Goal: Information Seeking & Learning: Learn about a topic

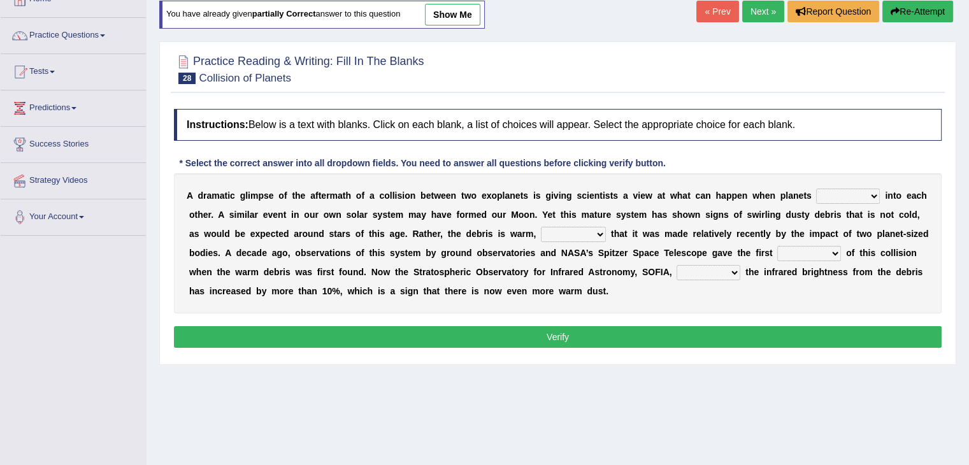
click at [848, 189] on select "crash explore roam implode" at bounding box center [848, 196] width 64 height 15
select select "roam"
click at [816, 189] on select "crash explore roam implode" at bounding box center [848, 196] width 64 height 15
click at [581, 227] on select "reinforcing sentencing forging conducing" at bounding box center [573, 234] width 65 height 15
click at [666, 256] on div "A d r a m a t i c g l i m p s e o f t h e a f t e r m a t h o f a c o l l i s i…" at bounding box center [557, 243] width 767 height 140
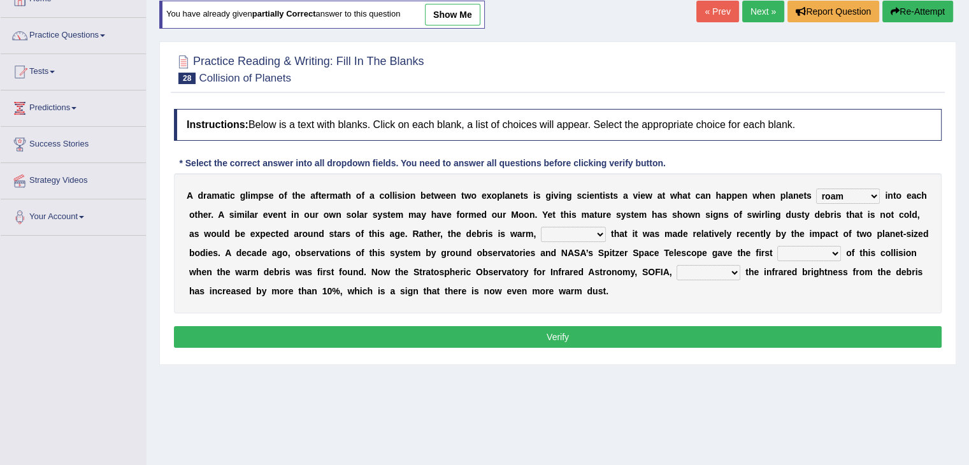
click at [565, 235] on select "reinforcing sentencing forging conducing" at bounding box center [573, 234] width 65 height 15
click at [569, 227] on select "reinforcing sentencing forging conducing" at bounding box center [573, 234] width 65 height 15
click at [571, 230] on select "reinforcing sentencing forging conducing" at bounding box center [573, 234] width 65 height 15
select select "reinforcing"
click at [541, 227] on select "reinforcing sentencing forging conducing" at bounding box center [573, 234] width 65 height 15
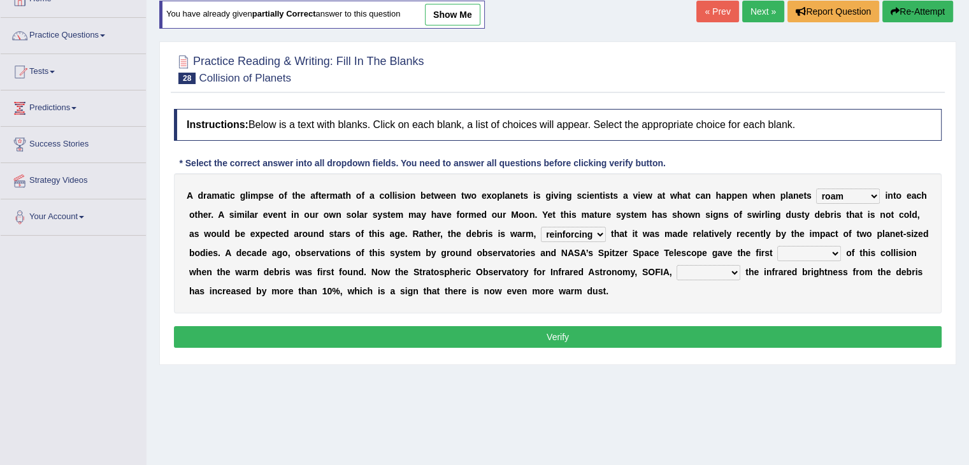
click at [800, 255] on select "pints faints hints taints" at bounding box center [809, 253] width 64 height 15
select select "hints"
click at [777, 246] on select "pints faints hints taints" at bounding box center [809, 253] width 64 height 15
click at [706, 268] on select "concealed revealed repealed unsealed" at bounding box center [708, 272] width 64 height 15
select select "revealed"
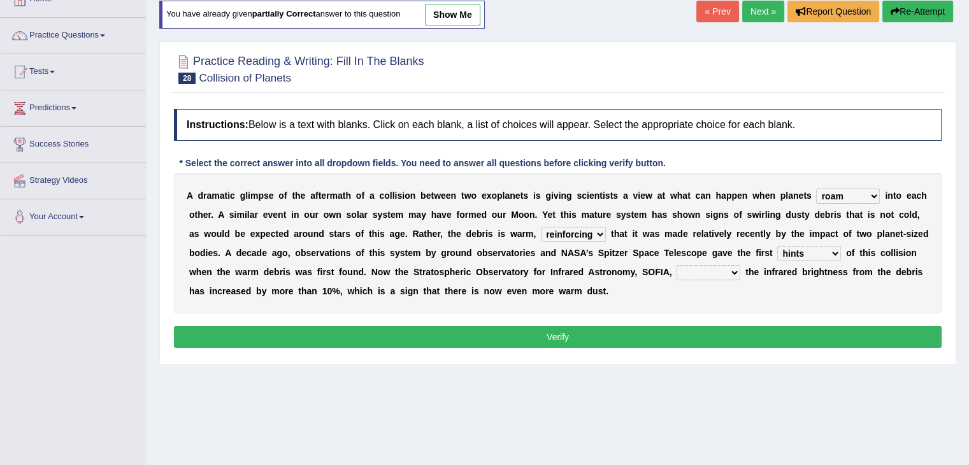
click at [676, 265] on select "concealed revealed repealed unsealed" at bounding box center [708, 272] width 64 height 15
click at [666, 341] on button "Verify" at bounding box center [557, 337] width 767 height 22
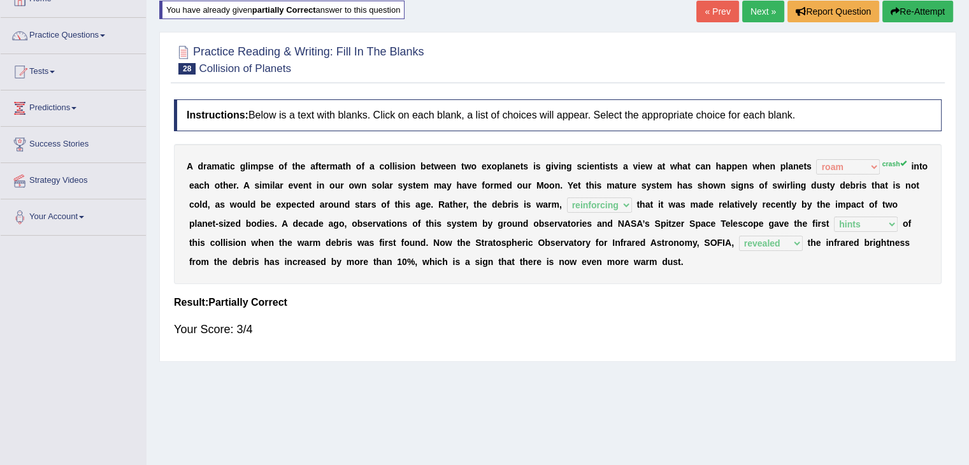
click at [760, 6] on link "Next »" at bounding box center [763, 12] width 42 height 22
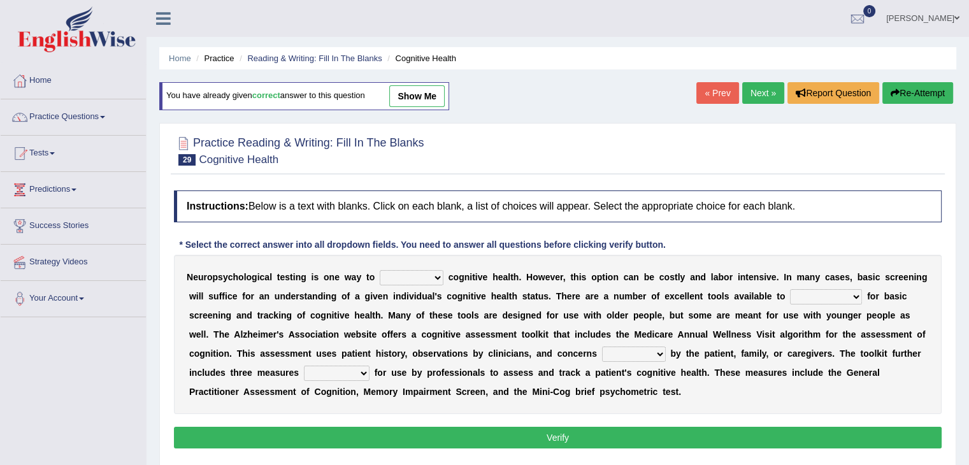
click at [392, 273] on select "obsess assess possess access" at bounding box center [412, 277] width 64 height 15
select select "assess"
click at [380, 270] on select "obsess assess possess access" at bounding box center [412, 277] width 64 height 15
click at [799, 295] on select "stationers practitioners petitioners questioners" at bounding box center [826, 296] width 72 height 15
select select "practitioners"
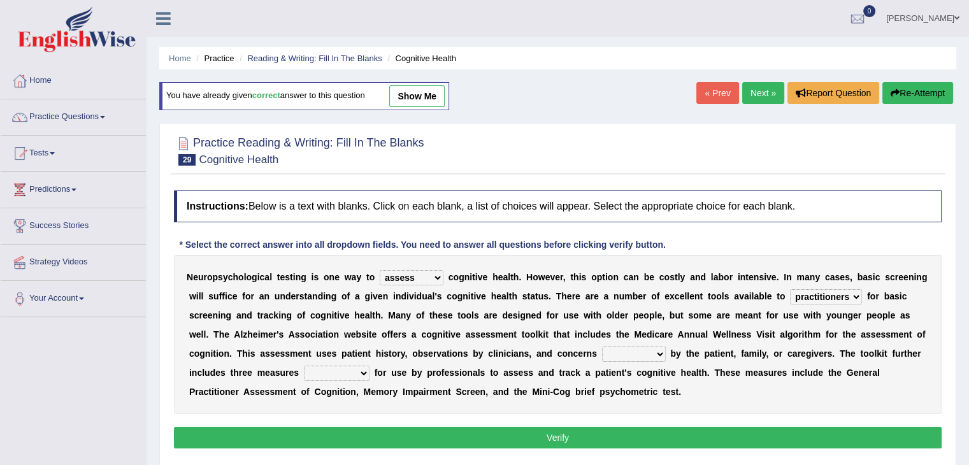
click at [790, 289] on select "stationers practitioners petitioners questioners" at bounding box center [826, 296] width 72 height 15
click at [632, 343] on div "N e u r o p s y c h o l o g i c a l t e s t i n g i s o n e w a y t o obsess as…" at bounding box center [557, 334] width 767 height 159
click at [628, 354] on select "raised rising arising praised" at bounding box center [634, 353] width 64 height 15
click at [620, 359] on select "raised rising arising praised" at bounding box center [634, 353] width 64 height 15
select select "raised"
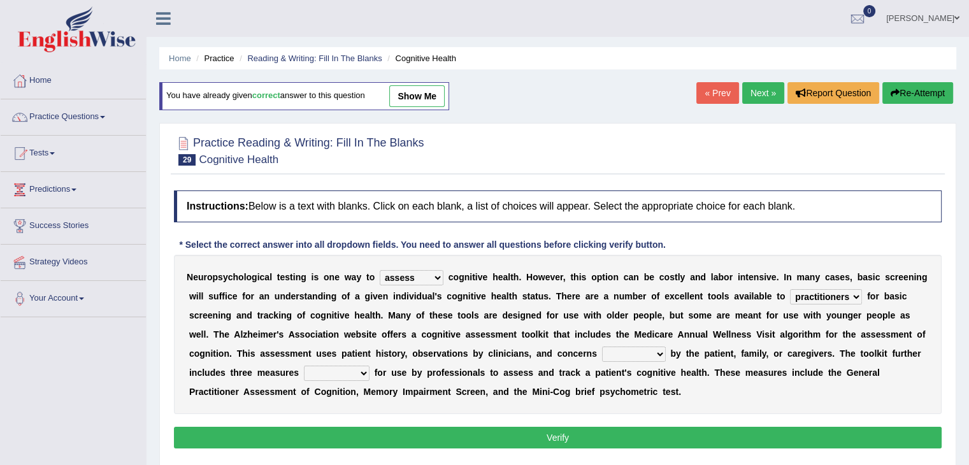
click at [602, 346] on select "raised rising arising praised" at bounding box center [634, 353] width 64 height 15
click at [748, 411] on div "N e u r o p s y c h o l o g i c a l t e s t i n g i s o n e w a y t o obsess as…" at bounding box center [557, 334] width 767 height 159
click at [362, 366] on select "validated intimidated dilapidated antedated" at bounding box center [337, 373] width 66 height 15
select select "validated"
click at [304, 366] on select "validated intimidated dilapidated antedated" at bounding box center [337, 373] width 66 height 15
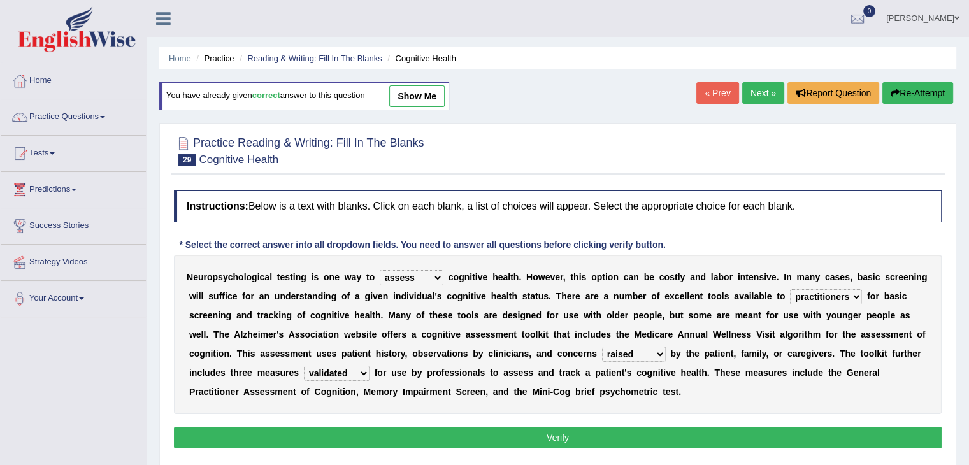
scroll to position [75, 0]
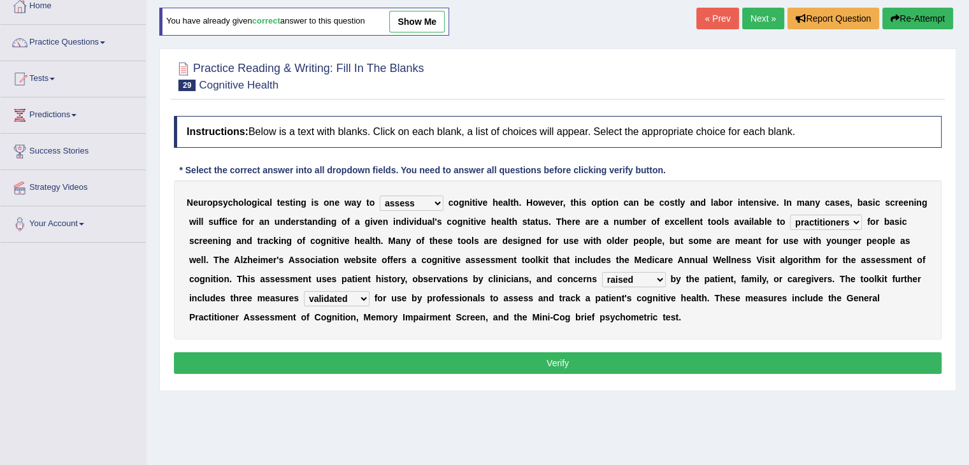
click at [599, 366] on button "Verify" at bounding box center [557, 363] width 767 height 22
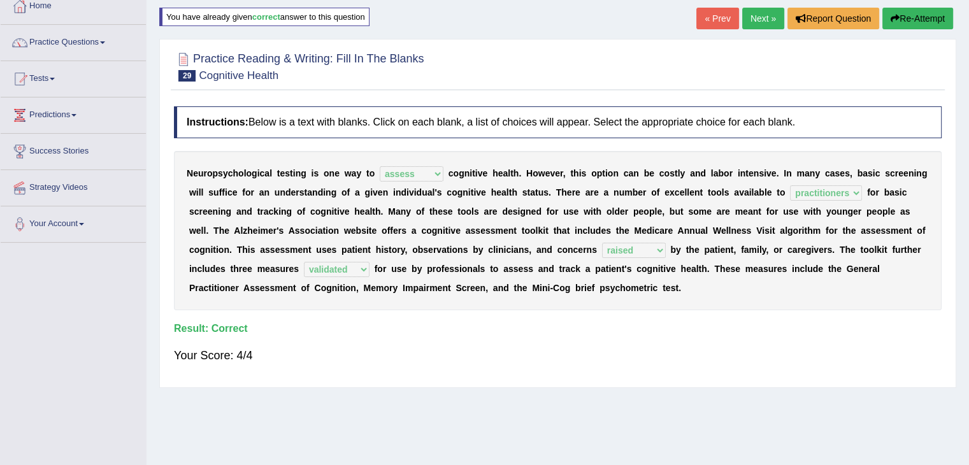
click at [757, 21] on link "Next »" at bounding box center [763, 19] width 42 height 22
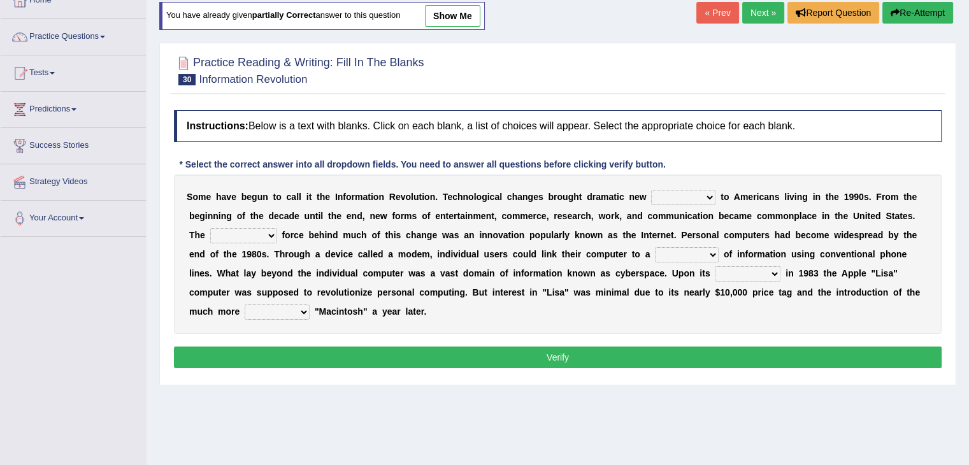
scroll to position [80, 0]
click at [674, 199] on select "challenges puzzles options confusion" at bounding box center [683, 197] width 64 height 15
select select "challenges"
click at [651, 190] on select "challenges puzzles options confusion" at bounding box center [683, 197] width 64 height 15
click at [684, 197] on select "challenges puzzles options confusion" at bounding box center [683, 197] width 64 height 15
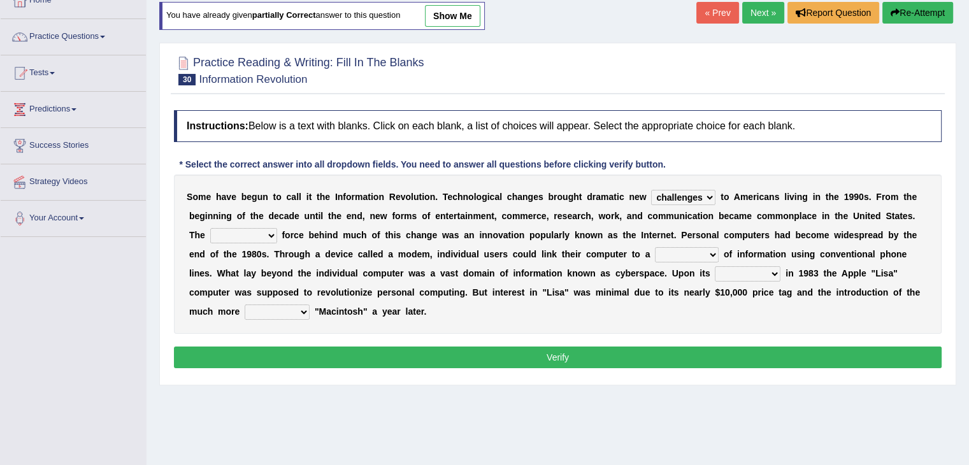
click at [684, 197] on select "challenges puzzles options confusion" at bounding box center [683, 197] width 64 height 15
click at [261, 234] on select "unremitting uninspiring driving insinuating" at bounding box center [243, 235] width 67 height 15
select select "driving"
click at [210, 228] on select "unremitting uninspiring driving insinuating" at bounding box center [243, 235] width 67 height 15
click at [662, 253] on select "magnitude bulk wealth volume" at bounding box center [687, 254] width 64 height 15
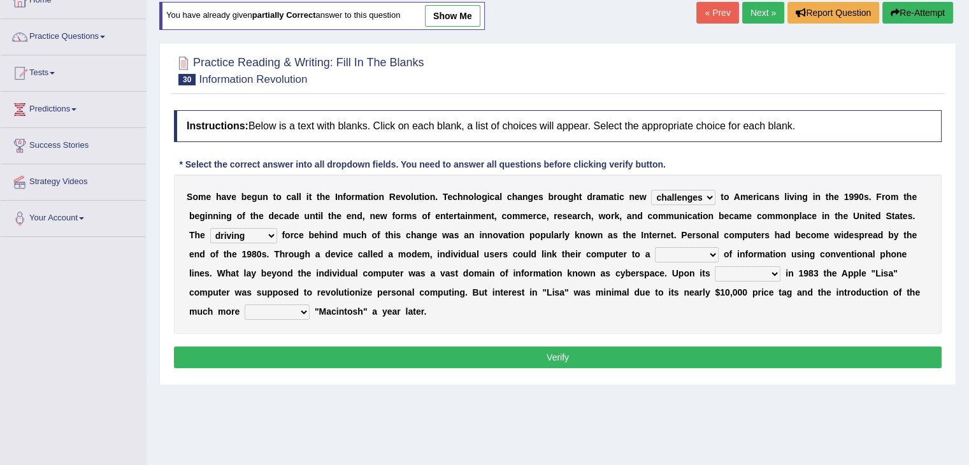
select select "wealth"
click at [655, 247] on select "magnitude bulk wealth volume" at bounding box center [687, 254] width 64 height 15
click at [741, 276] on select "relief release publication emission" at bounding box center [748, 273] width 66 height 15
click at [674, 335] on div "Instructions: Below is a text with blanks. Click on each blank, a list of choic…" at bounding box center [558, 241] width 774 height 274
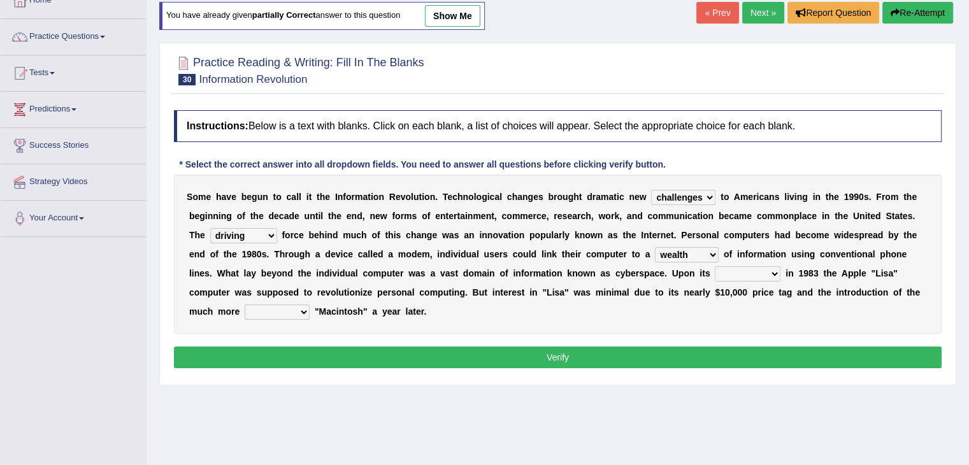
click at [735, 268] on select "relief release publication emission" at bounding box center [748, 273] width 66 height 15
select select "release"
click at [715, 266] on select "relief release publication emission" at bounding box center [748, 273] width 66 height 15
click at [697, 320] on div "S o m e h a v e b e g u n t o c a l l i t t h e I n f o r m a t i o n R e v o l…" at bounding box center [557, 253] width 767 height 159
click at [266, 311] on select "convenient affordable advanced formidable" at bounding box center [277, 311] width 65 height 15
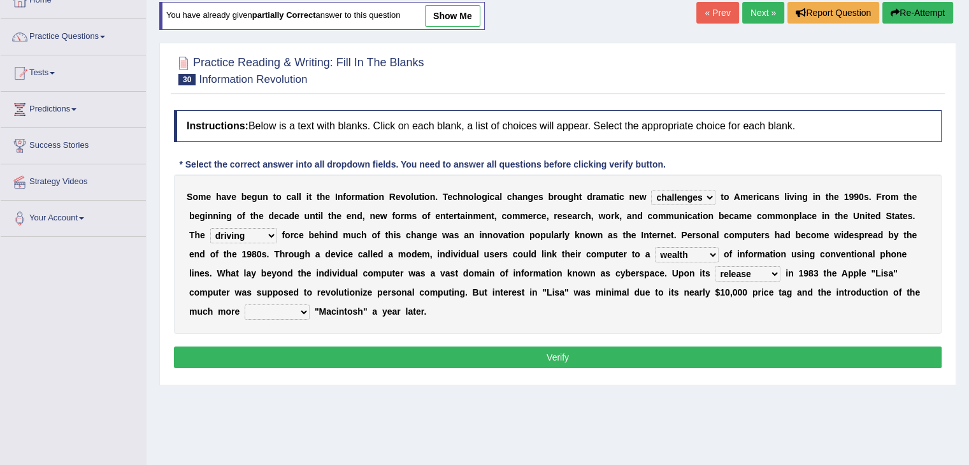
select select "convenient"
click at [245, 304] on select "convenient affordable advanced formidable" at bounding box center [277, 311] width 65 height 15
click at [339, 355] on button "Verify" at bounding box center [557, 357] width 767 height 22
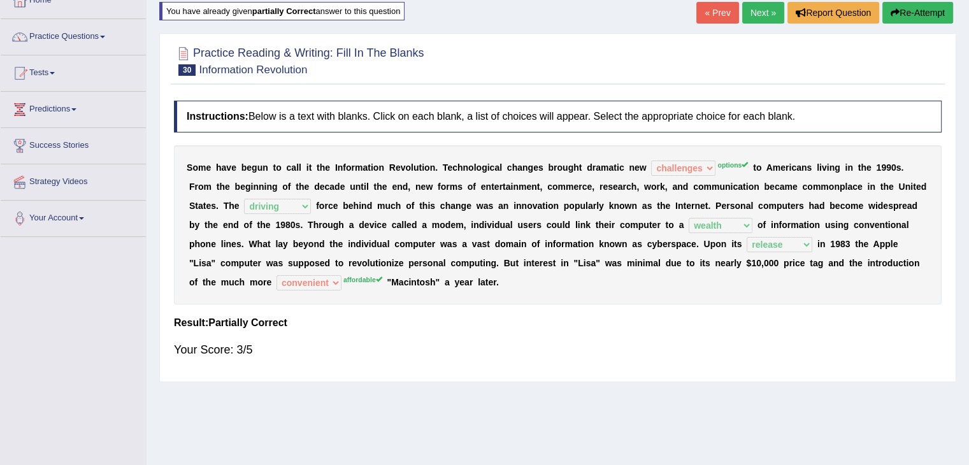
click at [755, 13] on link "Next »" at bounding box center [763, 13] width 42 height 22
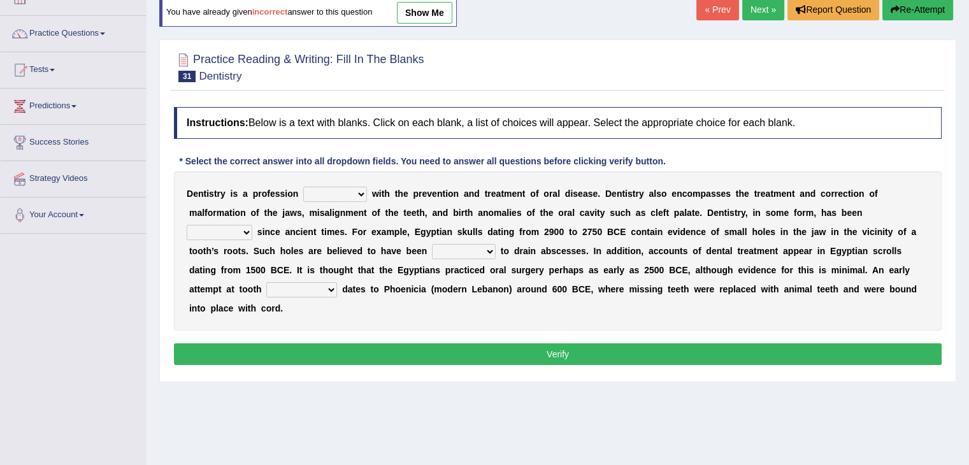
click at [335, 192] on select "agreed dealt concerned taken" at bounding box center [335, 194] width 64 height 15
select select "concerned"
click at [303, 187] on select "agreed dealt concerned taken" at bounding box center [335, 194] width 64 height 15
click at [418, 311] on div "D e n t i s t r y i s a p r o f e s s i o n agreed dealt concerned taken w i t …" at bounding box center [557, 250] width 767 height 159
click at [237, 231] on select "criticized replaced practiced abandoned" at bounding box center [220, 232] width 66 height 15
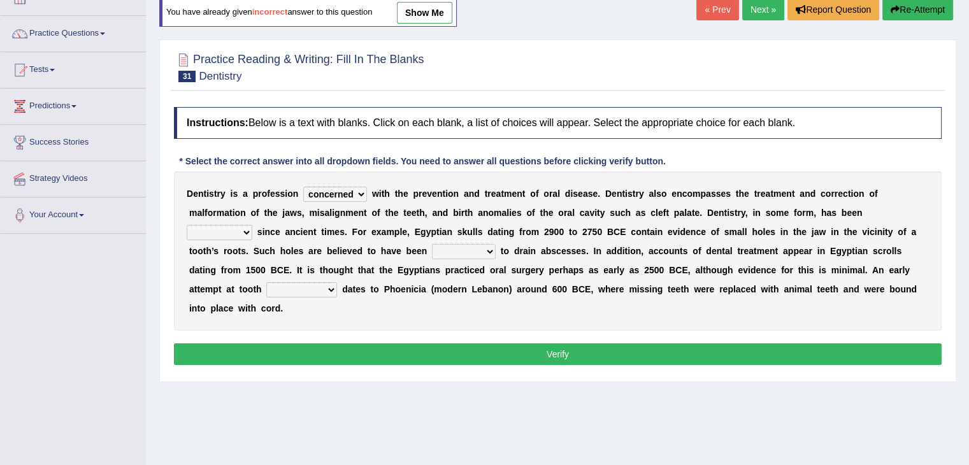
select select "practiced"
click at [187, 225] on select "criticized replaced practiced abandoned" at bounding box center [220, 232] width 66 height 15
click at [409, 290] on b "n" at bounding box center [409, 289] width 6 height 10
click at [239, 231] on select "criticized replaced practiced abandoned" at bounding box center [220, 232] width 66 height 15
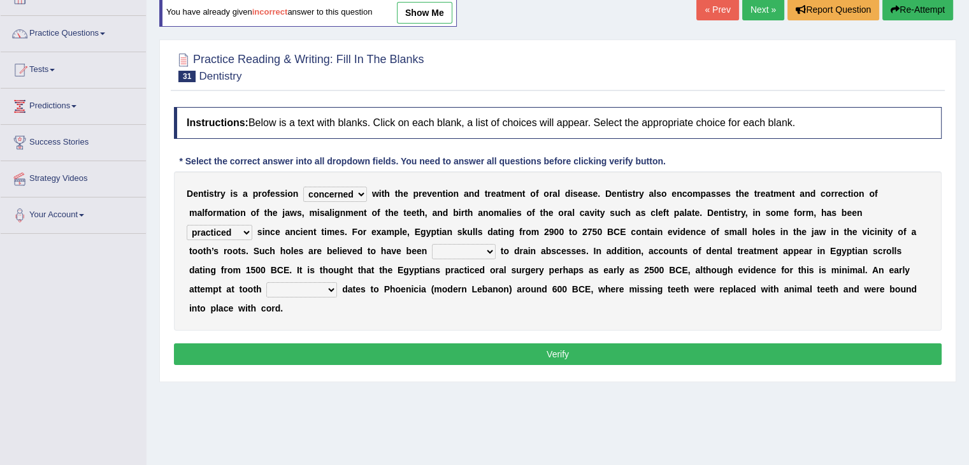
click at [462, 244] on select "fluctuated laminated drilled sealed" at bounding box center [464, 251] width 64 height 15
select select "fluctuated"
click at [432, 244] on select "fluctuated laminated drilled sealed" at bounding box center [464, 251] width 64 height 15
click at [303, 287] on select "reparation sacrament restitution replacement" at bounding box center [301, 289] width 71 height 15
click at [266, 282] on select "reparation sacrament restitution replacement" at bounding box center [301, 289] width 71 height 15
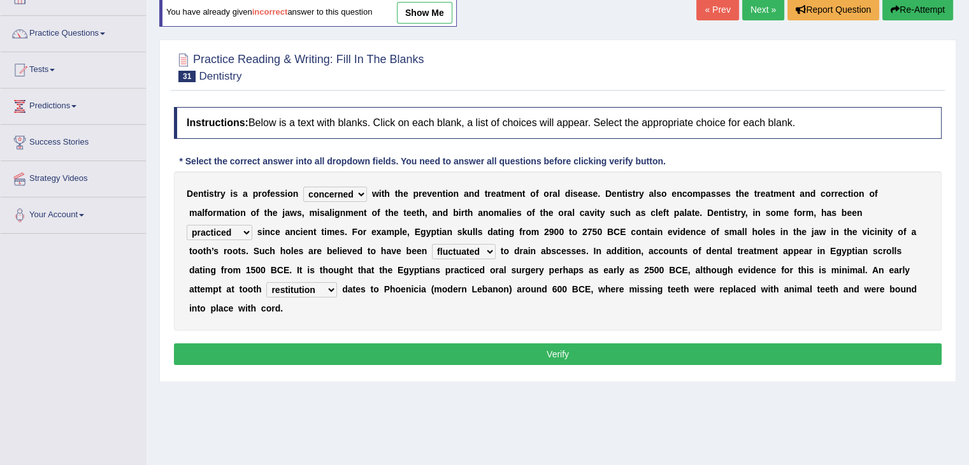
click at [294, 294] on select "reparation sacrament restitution replacement" at bounding box center [301, 289] width 71 height 15
select select "replacement"
click at [266, 282] on select "reparation sacrament restitution replacement" at bounding box center [301, 289] width 71 height 15
click at [341, 356] on button "Verify" at bounding box center [557, 354] width 767 height 22
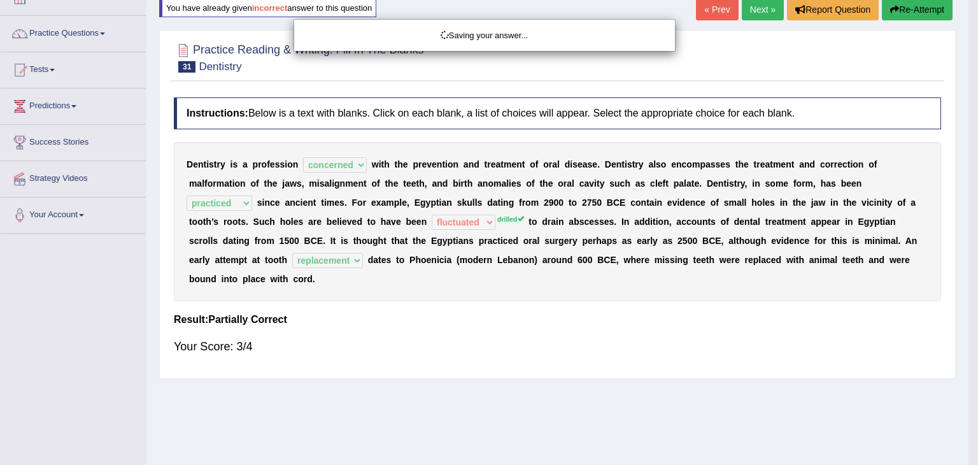
drag, startPoint x: 978, startPoint y: 255, endPoint x: 978, endPoint y: 204, distance: 50.3
click at [968, 204] on div "Saving your answer..." at bounding box center [489, 232] width 978 height 465
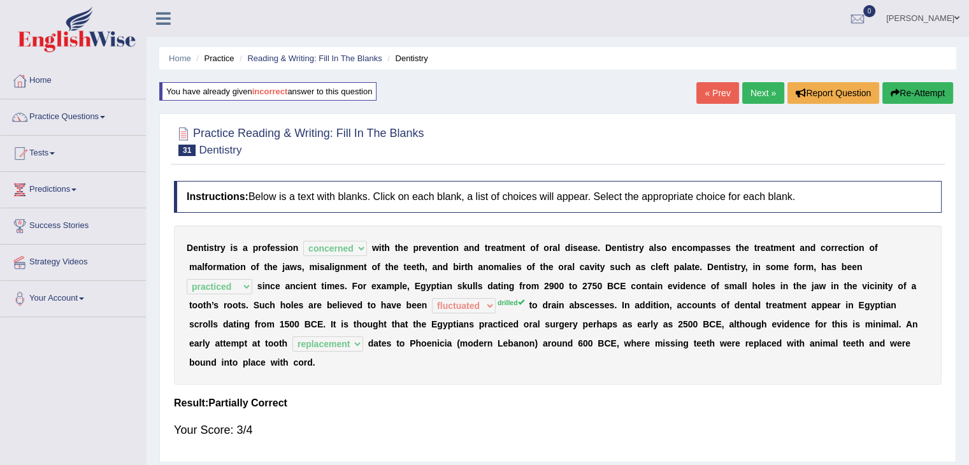
click at [754, 92] on link "Next »" at bounding box center [763, 93] width 42 height 22
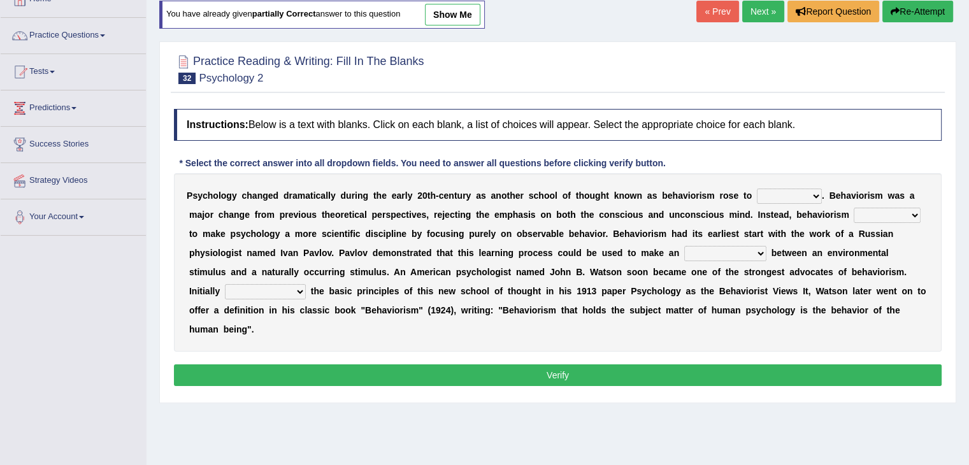
click at [784, 194] on select "dominance temptation challenge temper" at bounding box center [789, 196] width 65 height 15
select select "challenge"
click at [757, 189] on select "dominance temptation challenge temper" at bounding box center [789, 196] width 65 height 15
click at [874, 209] on select "reproached reproved strove rewove" at bounding box center [886, 215] width 67 height 15
select select "reproached"
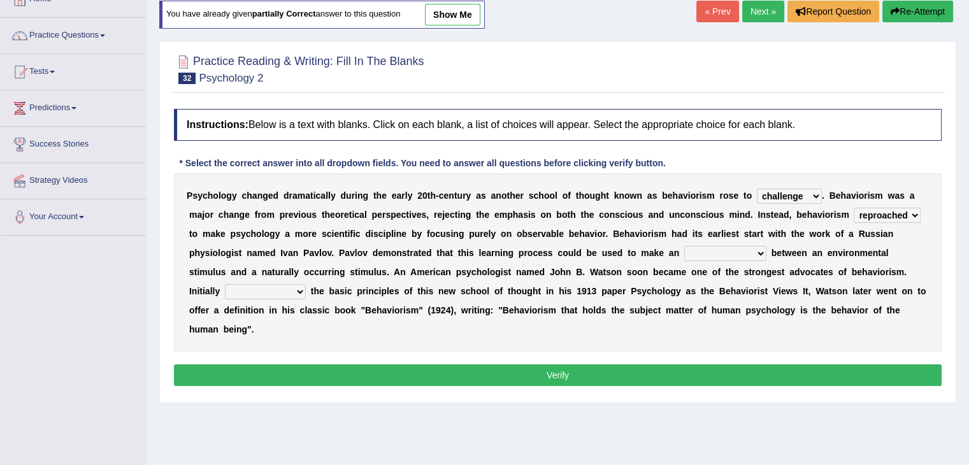
click at [853, 208] on select "reproached reproved strove rewove" at bounding box center [886, 215] width 67 height 15
click at [713, 246] on select "acclimatization association union combination" at bounding box center [725, 253] width 82 height 15
select select "association"
click at [684, 246] on select "acclimatization association union combination" at bounding box center [725, 253] width 82 height 15
click at [267, 287] on select "questioning foreshortening unburdening outlining" at bounding box center [265, 291] width 81 height 15
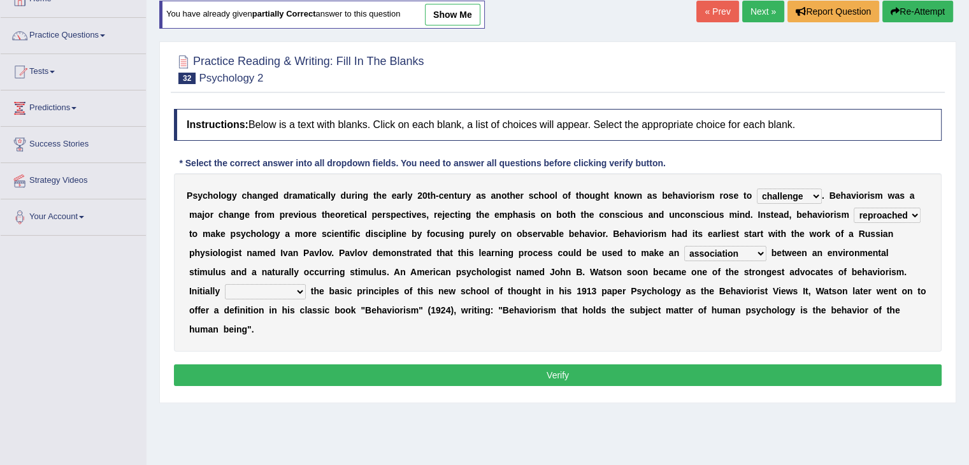
select select "outlining"
click at [225, 284] on select "questioning foreshortening unburdening outlining" at bounding box center [265, 291] width 81 height 15
click at [359, 371] on button "Verify" at bounding box center [557, 375] width 767 height 22
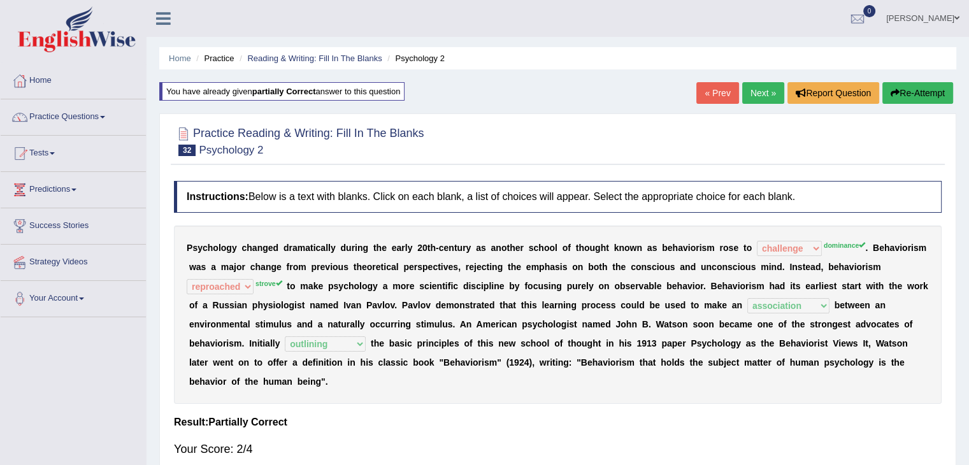
click at [751, 85] on link "Next »" at bounding box center [763, 93] width 42 height 22
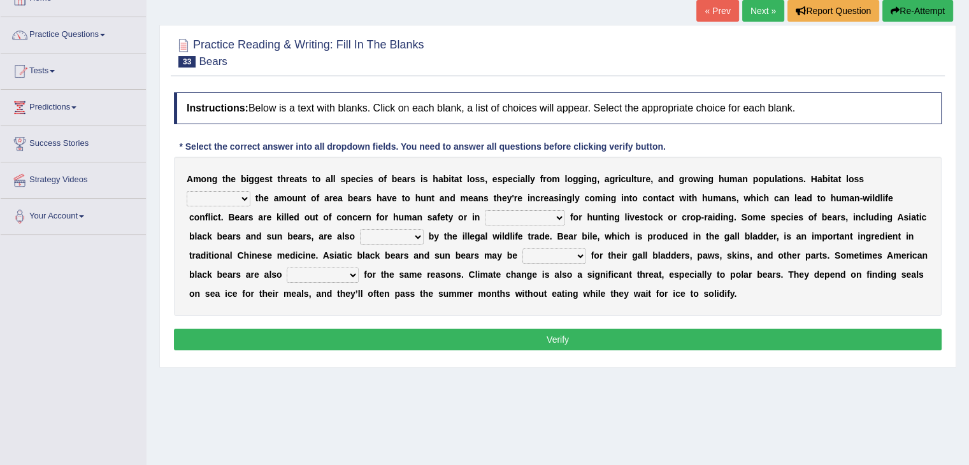
click at [223, 201] on select "increases reduces complies interacts" at bounding box center [219, 198] width 64 height 15
click at [187, 191] on select "increases reduces complies interacts" at bounding box center [219, 198] width 64 height 15
click at [225, 195] on select "increases reduces complies interacts" at bounding box center [219, 198] width 64 height 15
select select "increases"
click at [187, 191] on select "increases reduces complies interacts" at bounding box center [219, 198] width 64 height 15
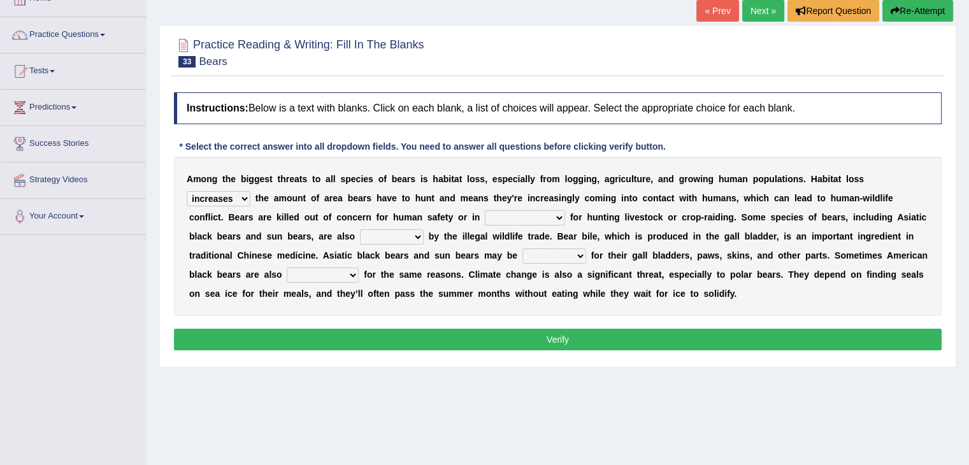
click at [504, 211] on select "coalition retaliation appreciation disinformation" at bounding box center [525, 217] width 80 height 15
select select "retaliation"
click at [485, 210] on select "coalition retaliation appreciation disinformation" at bounding box center [525, 217] width 80 height 15
click at [401, 234] on select "protected prohibited fattened threatened" at bounding box center [392, 236] width 64 height 15
click at [395, 235] on select "protected prohibited fattened threatened" at bounding box center [392, 236] width 64 height 15
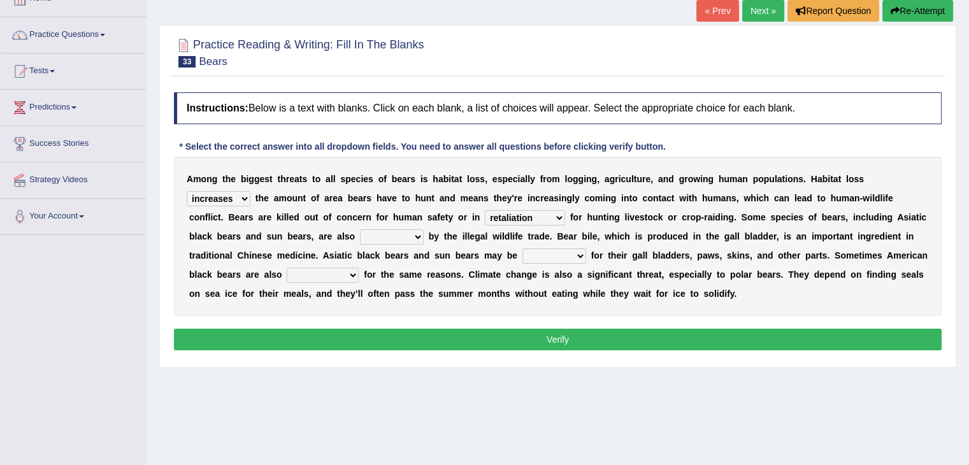
click at [411, 229] on select "protected prohibited fattened threatened" at bounding box center [392, 236] width 64 height 15
click at [404, 236] on select "protected prohibited fattened threatened" at bounding box center [392, 236] width 64 height 15
select select "prohibited"
click at [360, 229] on select "protected prohibited fattened threatened" at bounding box center [392, 236] width 64 height 15
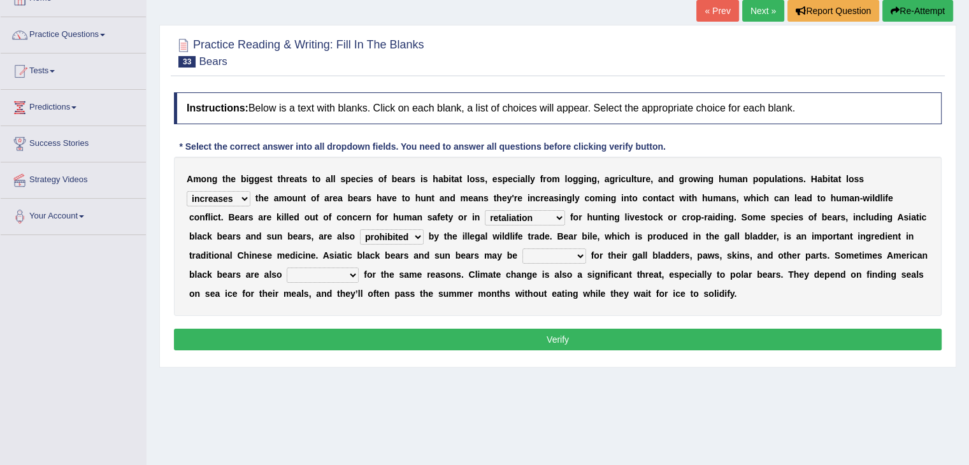
click at [540, 254] on select "poached squelched coached blenched" at bounding box center [554, 255] width 64 height 15
select select "coached"
click at [522, 248] on select "poached squelched coached blenched" at bounding box center [554, 255] width 64 height 15
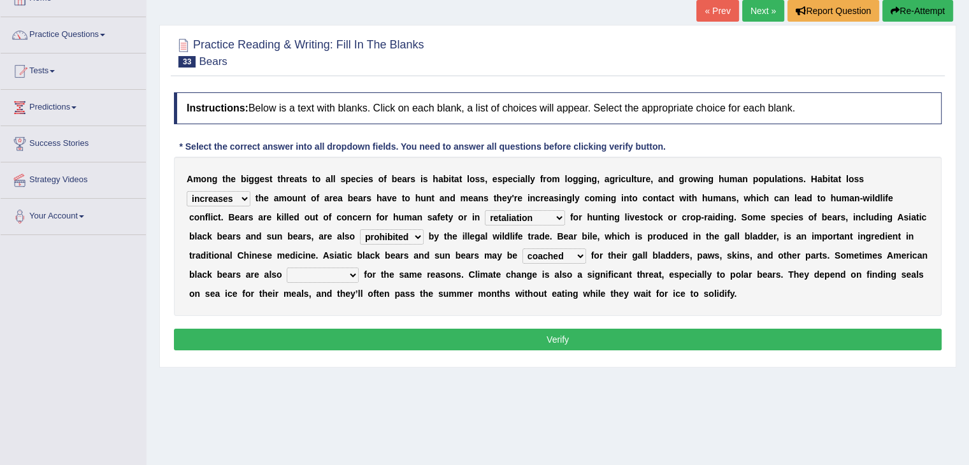
click at [327, 271] on select "begot foreseen encountered targeted" at bounding box center [323, 274] width 72 height 15
select select "targeted"
click at [287, 267] on select "begot foreseen encountered targeted" at bounding box center [323, 274] width 72 height 15
click at [409, 329] on button "Verify" at bounding box center [557, 340] width 767 height 22
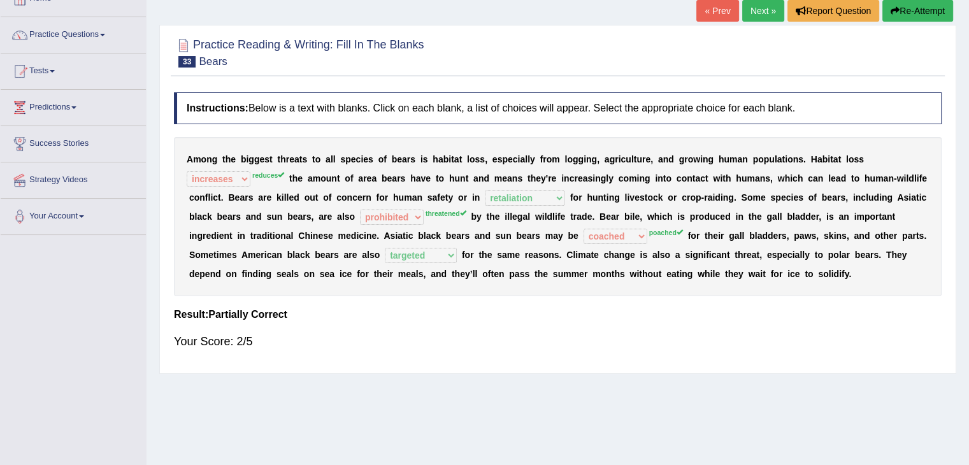
click at [764, 6] on link "Next »" at bounding box center [763, 11] width 42 height 22
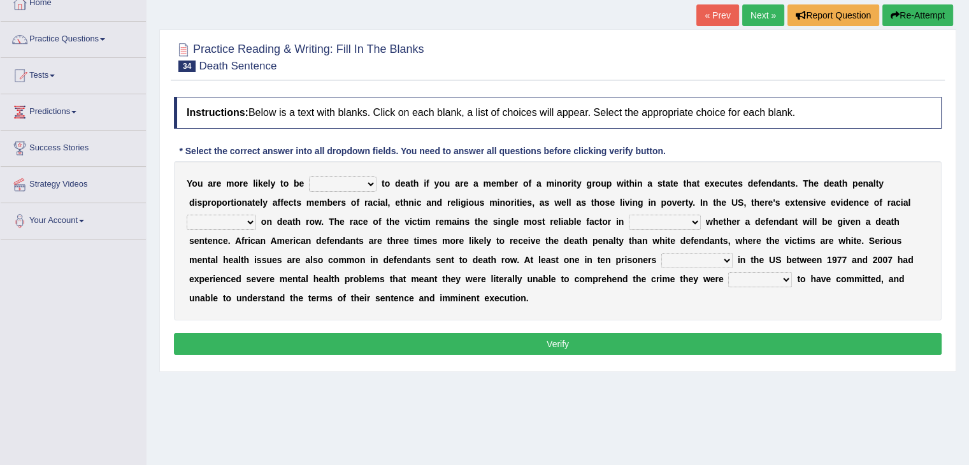
scroll to position [78, 0]
click at [333, 184] on select "penalized blamed complained sentenced" at bounding box center [343, 183] width 68 height 15
click at [331, 179] on select "penalized blamed complained sentenced" at bounding box center [343, 183] width 68 height 15
select select "sentenced"
click at [309, 176] on select "penalized blamed complained sentenced" at bounding box center [343, 183] width 68 height 15
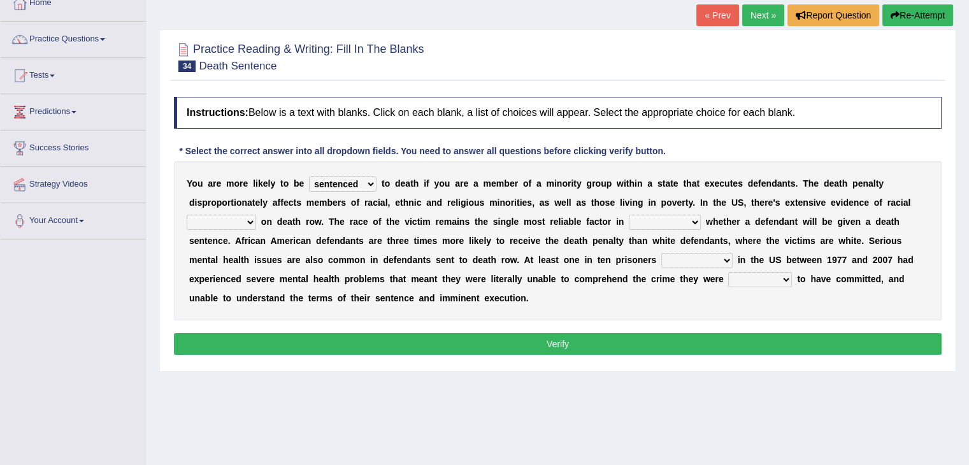
click at [337, 185] on select "penalized blamed complained sentenced" at bounding box center [343, 183] width 68 height 15
click at [246, 208] on div "Y o u a r e m o r e l i k e l y t o b e penalized blamed complained sentenced t…" at bounding box center [557, 240] width 767 height 159
click at [241, 215] on select "bias equality appearance background" at bounding box center [221, 222] width 69 height 15
select select "bias"
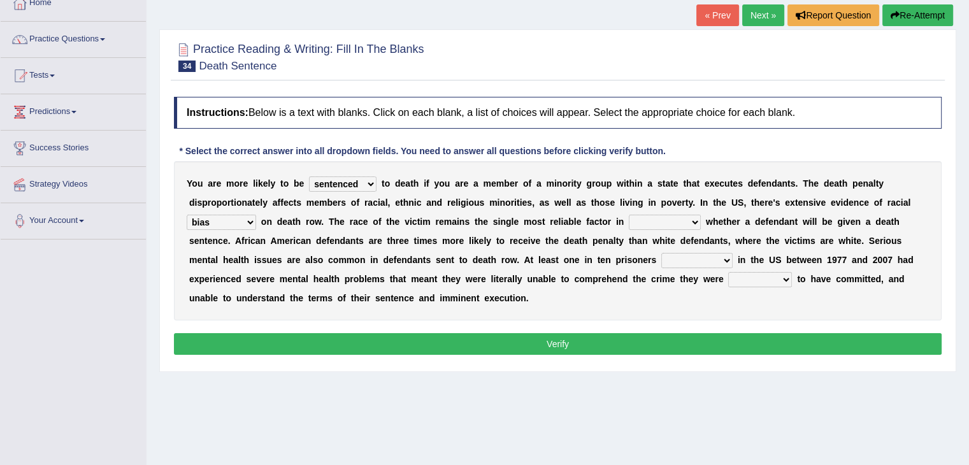
click at [187, 215] on select "bias equality appearance background" at bounding box center [221, 222] width 69 height 15
click at [646, 218] on select "determining adjoining undermining examining" at bounding box center [665, 222] width 72 height 15
select select "determining"
click at [629, 215] on select "determining adjoining undermining examining" at bounding box center [665, 222] width 72 height 15
click at [681, 258] on select "electrocuted persecuted executed captured" at bounding box center [696, 260] width 71 height 15
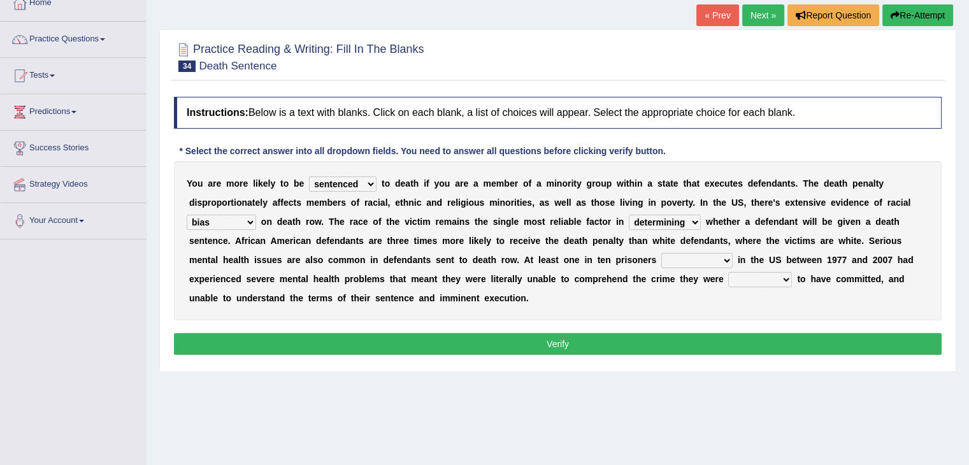
select select "persecuted"
click at [661, 253] on select "electrocuted persecuted executed captured" at bounding box center [696, 260] width 71 height 15
click at [764, 272] on select "alleged acclaimed persuaded claimed" at bounding box center [760, 279] width 64 height 15
select select "alleged"
click at [728, 272] on select "alleged acclaimed persuaded claimed" at bounding box center [760, 279] width 64 height 15
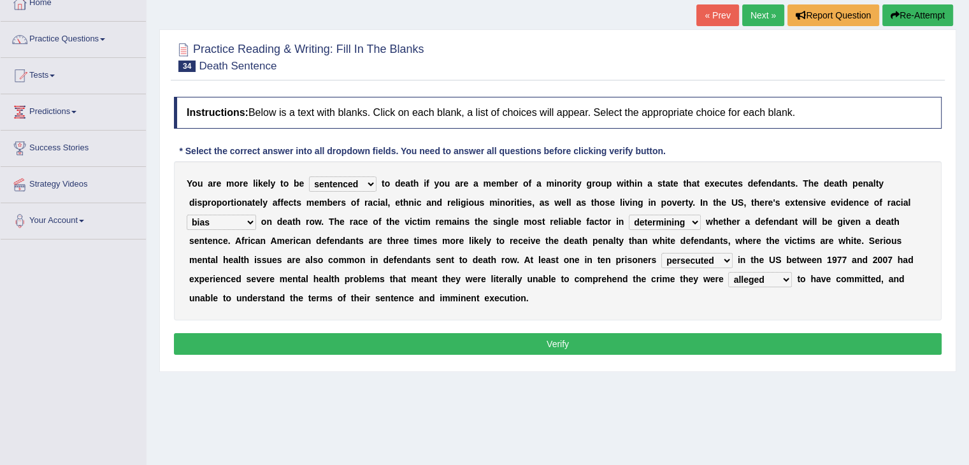
click at [614, 338] on button "Verify" at bounding box center [557, 344] width 767 height 22
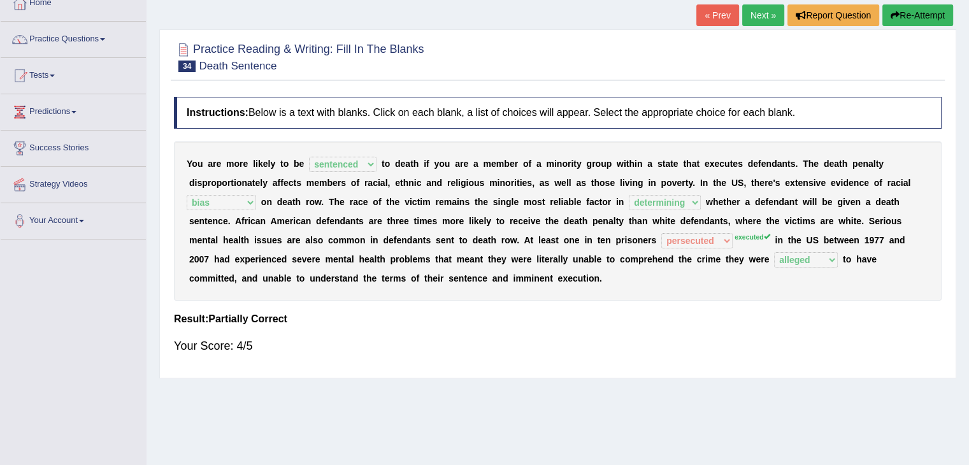
click at [754, 15] on link "Next »" at bounding box center [763, 15] width 42 height 22
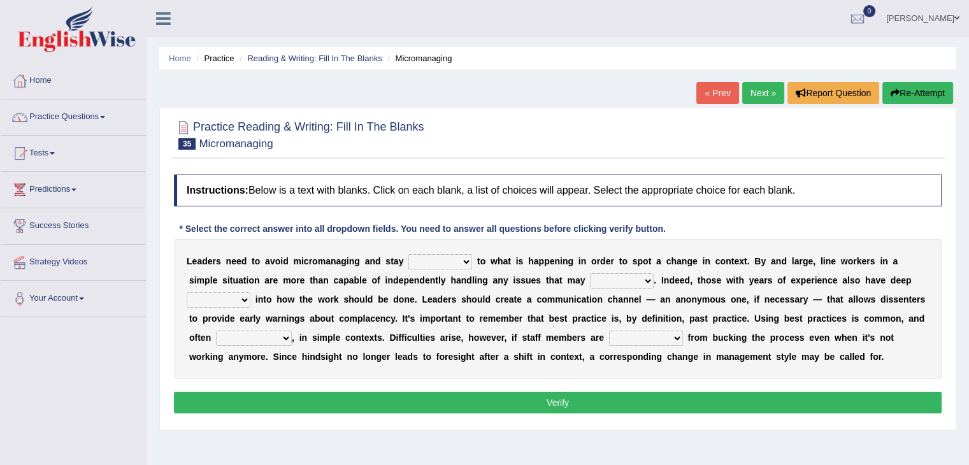
click at [418, 262] on select "complied connected precise concise" at bounding box center [440, 261] width 64 height 15
select select "connected"
click at [408, 254] on select "complied connected precise concise" at bounding box center [440, 261] width 64 height 15
click at [424, 258] on select "complied connected precise concise" at bounding box center [440, 261] width 64 height 15
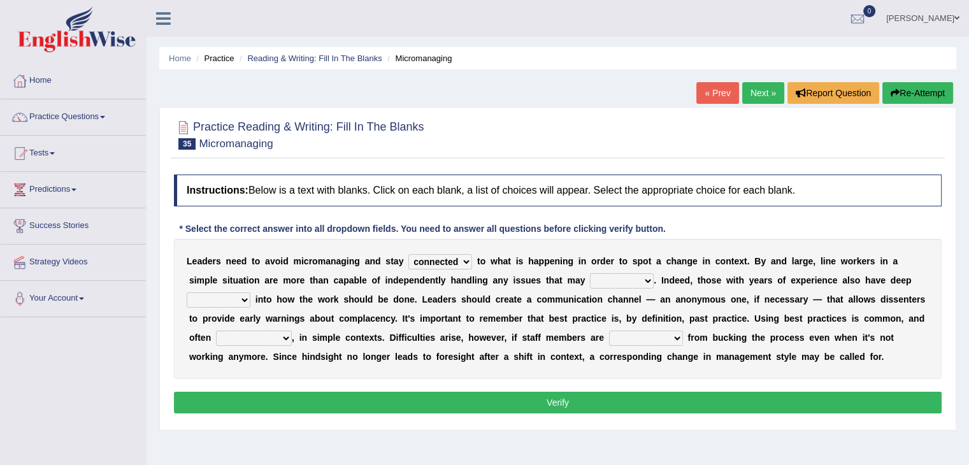
click at [424, 258] on select "complied connected precise concise" at bounding box center [440, 261] width 64 height 15
click at [611, 283] on select "apprise rise encounter arise" at bounding box center [622, 280] width 64 height 15
select select "encounter"
click at [590, 273] on select "apprise rise encounter arise" at bounding box center [622, 280] width 64 height 15
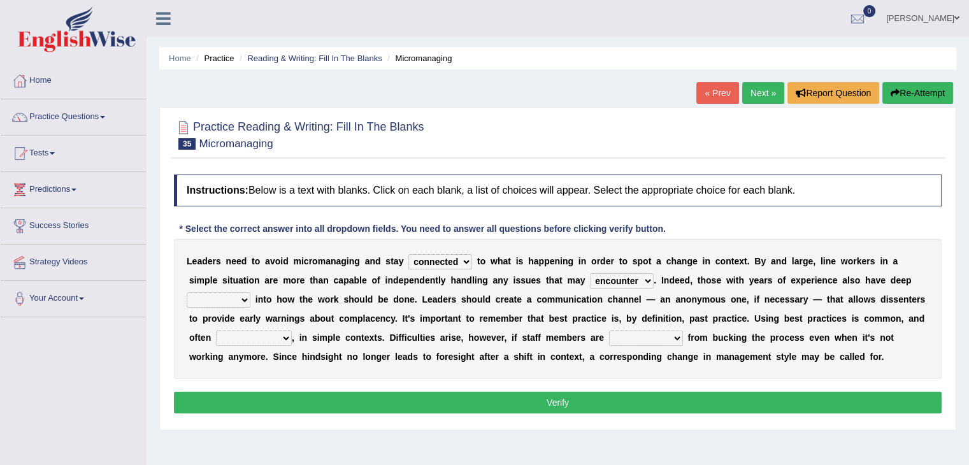
click at [615, 342] on select "disarranged disinclined discouraged disintegrated" at bounding box center [646, 338] width 74 height 15
click at [214, 297] on select "incursion insight indignity indication" at bounding box center [219, 299] width 64 height 15
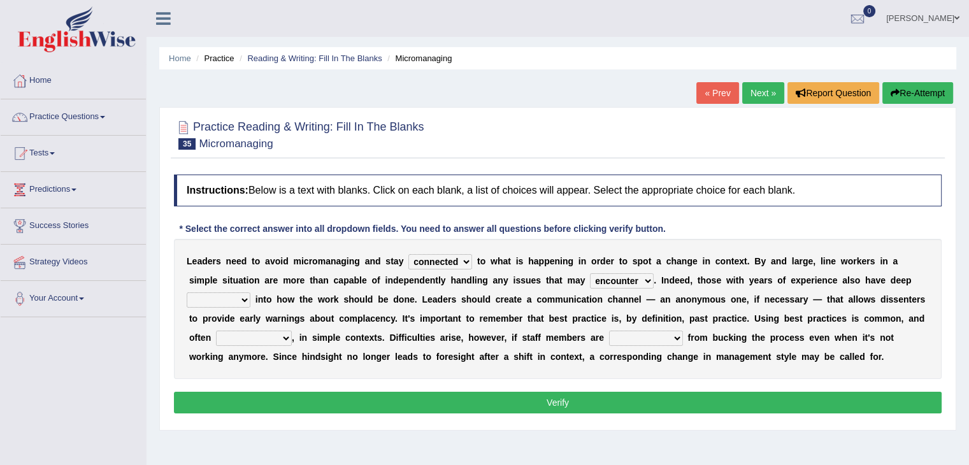
select select "incursion"
click at [187, 292] on select "incursion insight indignity indication" at bounding box center [219, 299] width 64 height 15
click at [264, 332] on select "inappropriate apprehensive appropriate forbidden" at bounding box center [254, 338] width 76 height 15
select select "appropriate"
click at [216, 331] on select "inappropriate apprehensive appropriate forbidden" at bounding box center [254, 338] width 76 height 15
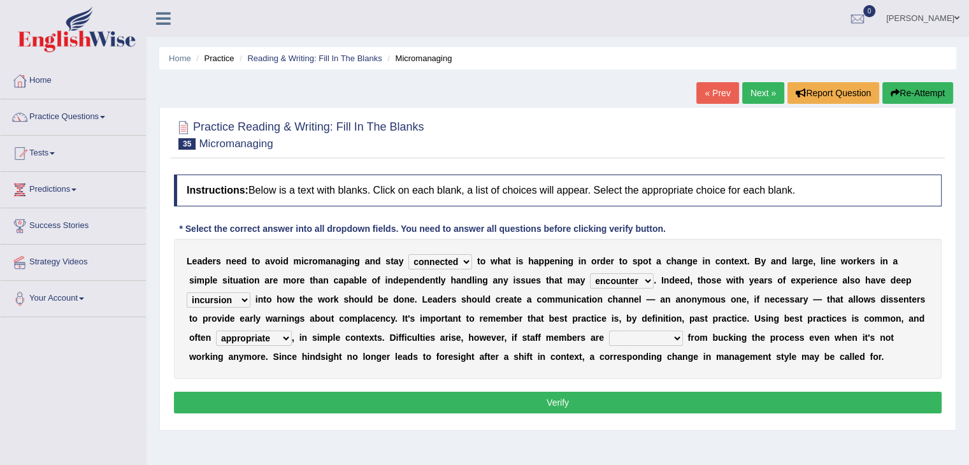
click at [638, 334] on select "disarranged disinclined discouraged disintegrated" at bounding box center [646, 338] width 74 height 15
select select "discouraged"
click at [609, 331] on select "disarranged disinclined discouraged disintegrated" at bounding box center [646, 338] width 74 height 15
click at [639, 411] on div "Instructions: Below is a text with blanks. Click on each blank, a list of choic…" at bounding box center [558, 295] width 774 height 255
click at [622, 400] on button "Verify" at bounding box center [557, 403] width 767 height 22
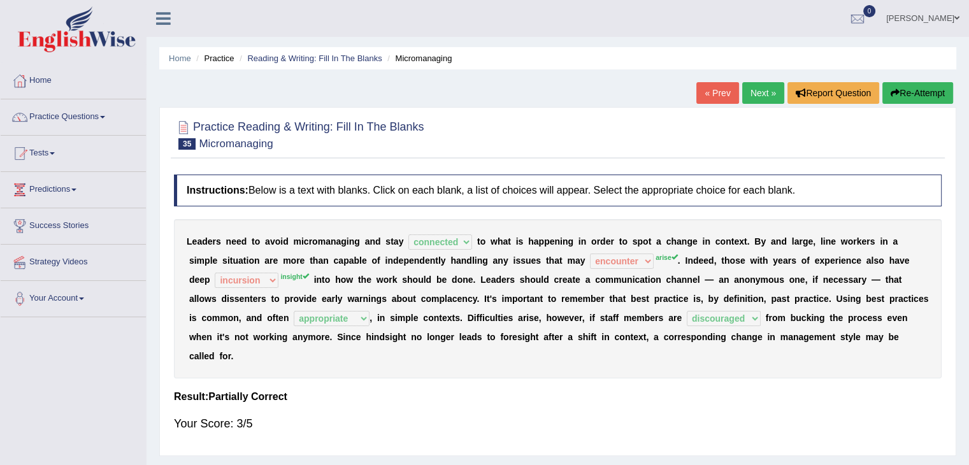
click at [750, 92] on link "Next »" at bounding box center [763, 93] width 42 height 22
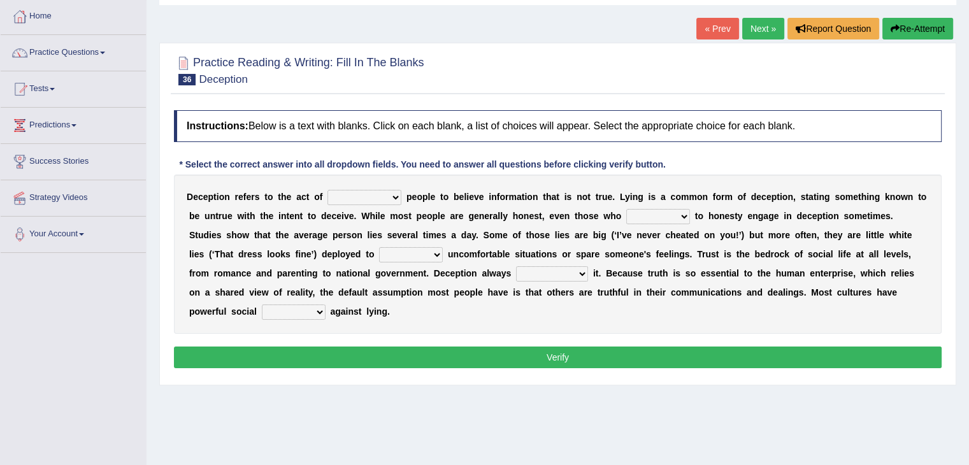
click at [367, 197] on select "discouraging forbidding detecting encouraging" at bounding box center [364, 197] width 74 height 15
select select "forbidding"
click at [327, 190] on select "discouraging forbidding detecting encouraging" at bounding box center [364, 197] width 74 height 15
click at [647, 217] on select "describe prescribe inscribe subscribe" at bounding box center [658, 216] width 64 height 15
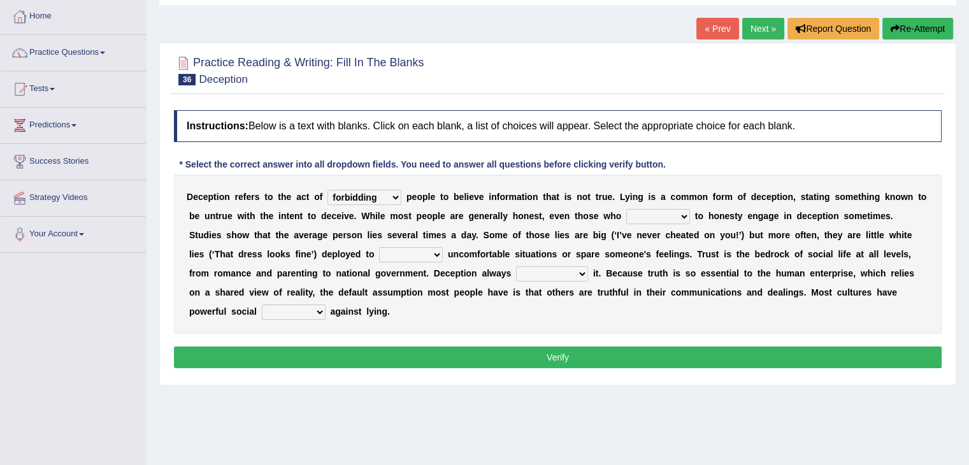
click at [647, 217] on select "describe prescribe inscribe subscribe" at bounding box center [658, 216] width 64 height 15
select select "describe"
click at [626, 209] on select "describe prescribe inscribe subscribe" at bounding box center [658, 216] width 64 height 15
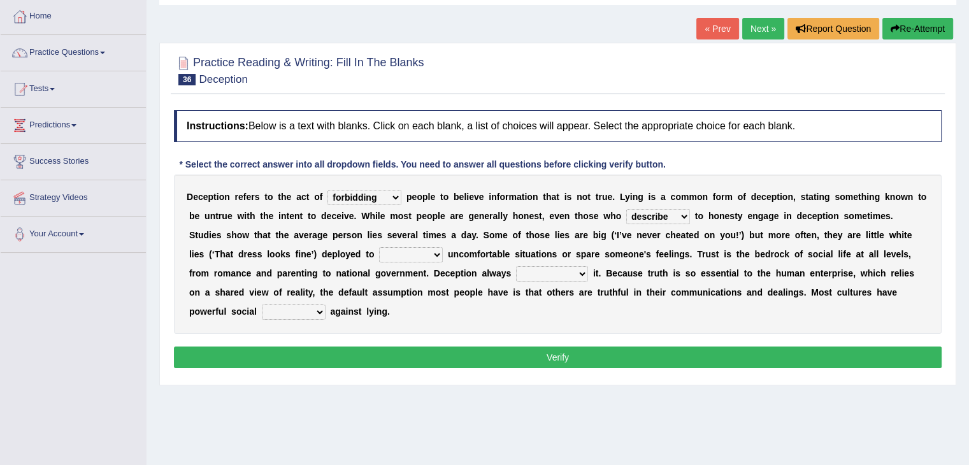
click at [402, 253] on select "contest illuminate disguise avoid" at bounding box center [411, 254] width 64 height 15
click at [406, 250] on select "contest illuminate disguise avoid" at bounding box center [411, 254] width 64 height 15
select select "contest"
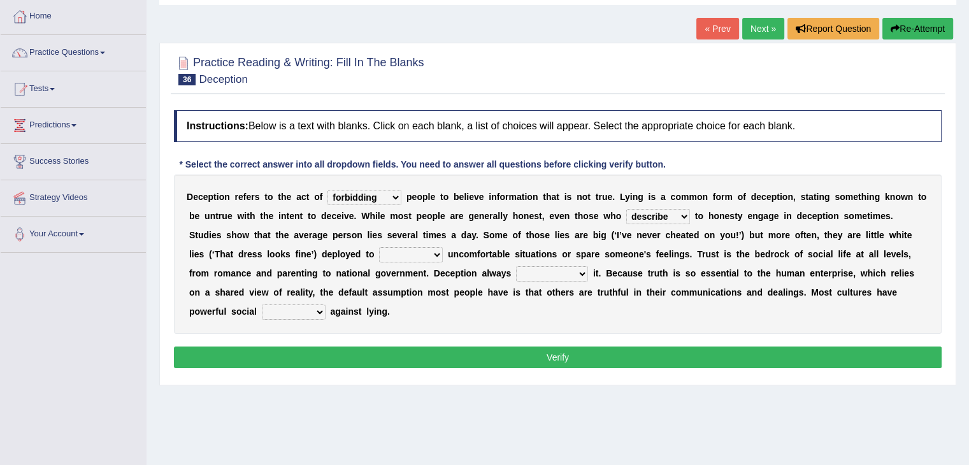
click at [379, 247] on select "contest illuminate disguise avoid" at bounding box center [411, 254] width 64 height 15
click at [542, 268] on select "undermines underscores undertakes underwrites" at bounding box center [552, 273] width 72 height 15
select select "undermines"
click at [516, 266] on select "undermines underscores undertakes underwrites" at bounding box center [552, 273] width 72 height 15
click at [308, 308] on select "ejections sanctions fractions inductions" at bounding box center [294, 311] width 64 height 15
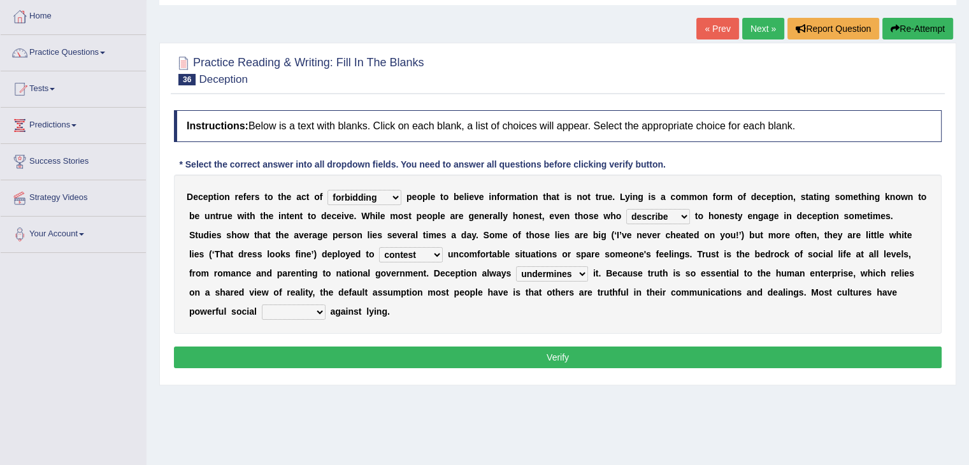
select select "sanctions"
click at [262, 304] on select "ejections sanctions fractions inductions" at bounding box center [294, 311] width 64 height 15
click at [332, 349] on button "Verify" at bounding box center [557, 357] width 767 height 22
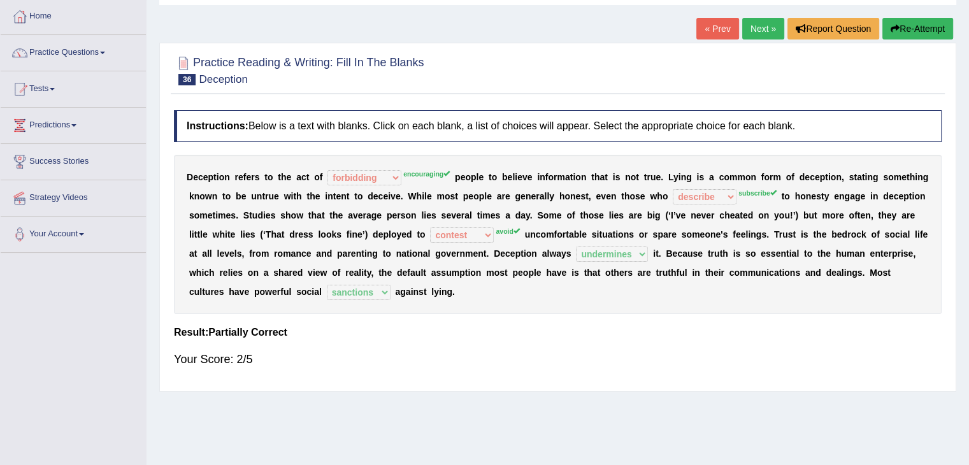
click at [752, 29] on link "Next »" at bounding box center [763, 29] width 42 height 22
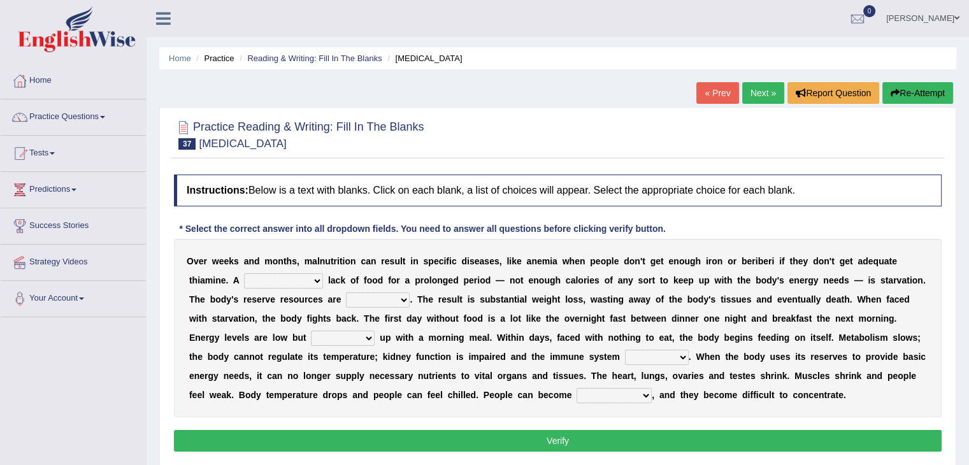
click at [291, 285] on select "severe distinguishing proper distinctive" at bounding box center [283, 280] width 79 height 15
select select "severe"
click at [244, 273] on select "severe distinguishing proper distinctive" at bounding box center [283, 280] width 79 height 15
click at [371, 297] on select "obsoleted depleted pelleted deleted" at bounding box center [378, 299] width 64 height 15
select select "depleted"
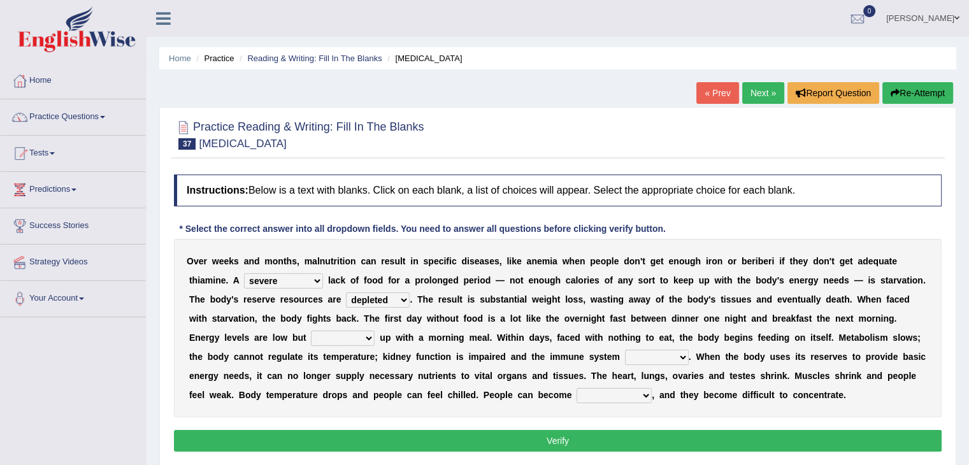
click at [346, 292] on select "obsoleted depleted pelleted deleted" at bounding box center [378, 299] width 64 height 15
click at [522, 345] on div "O v e r w e e k s a n d m o n t h s , m a l n u t r i t i o n c a n r e s u l t…" at bounding box center [557, 328] width 767 height 178
click at [327, 334] on select "feed come chill pick" at bounding box center [343, 338] width 64 height 15
select select "feed"
click at [311, 331] on select "feed come chill pick" at bounding box center [343, 338] width 64 height 15
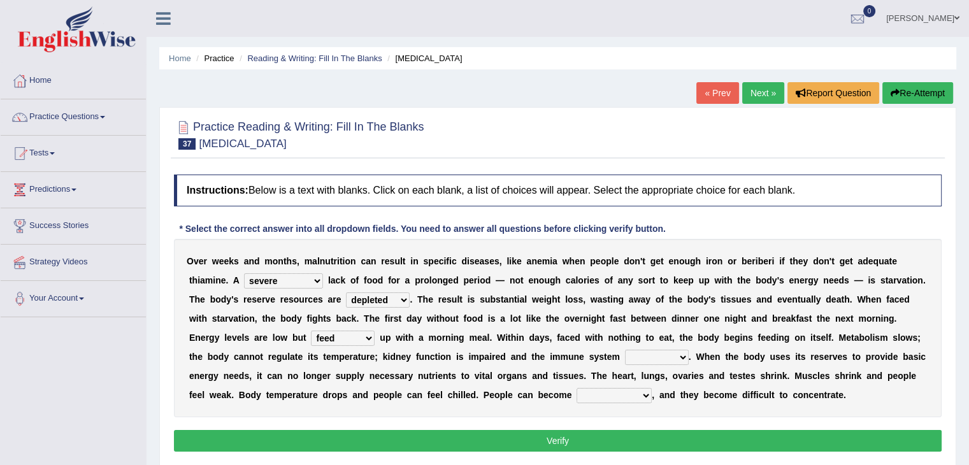
click at [657, 352] on select "deepens deafens weakens surpasses" at bounding box center [657, 357] width 64 height 15
select select "weakens"
click at [625, 350] on select "deepens deafens weakens surpasses" at bounding box center [657, 357] width 64 height 15
click at [606, 393] on select "irritable commutable indisputable transportable" at bounding box center [613, 395] width 75 height 15
select select "irritable"
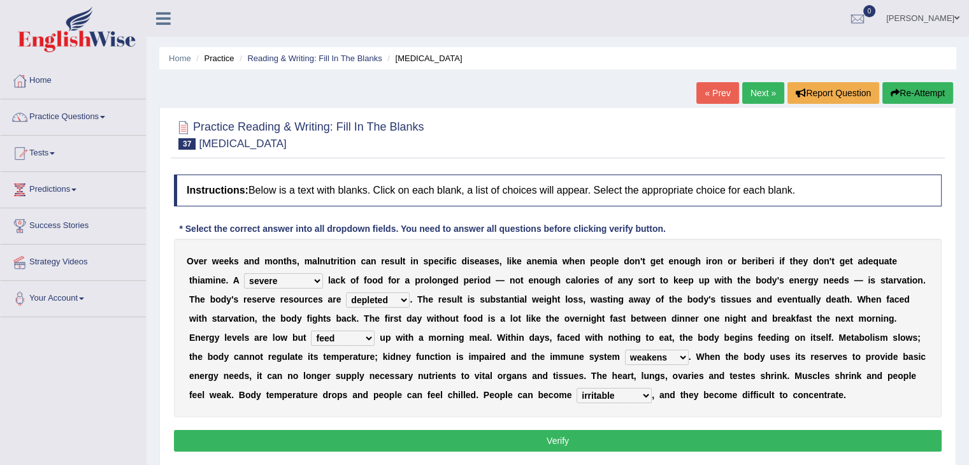
click at [576, 388] on select "irritable commutable indisputable transportable" at bounding box center [613, 395] width 75 height 15
click at [552, 434] on button "Verify" at bounding box center [557, 441] width 767 height 22
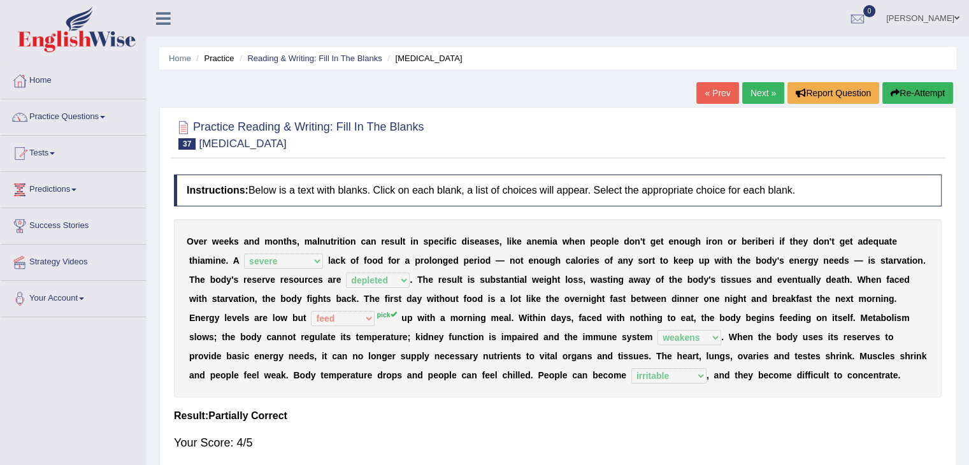
click at [753, 95] on link "Next »" at bounding box center [763, 93] width 42 height 22
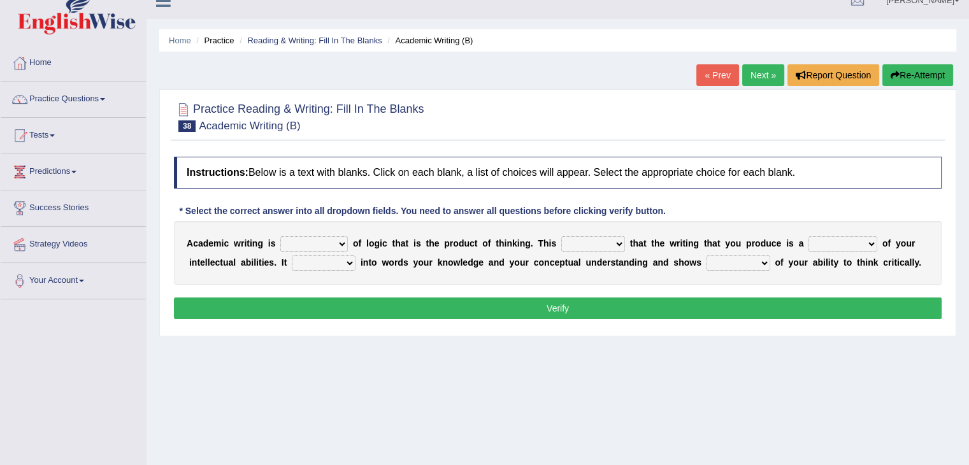
scroll to position [18, 0]
click at [310, 241] on select "expectation entitlement expression exchange" at bounding box center [314, 243] width 68 height 15
select select "expression"
click at [280, 236] on select "expectation entitlement expression exchange" at bounding box center [314, 243] width 68 height 15
click at [606, 237] on select "means questions stipulates answers" at bounding box center [593, 243] width 64 height 15
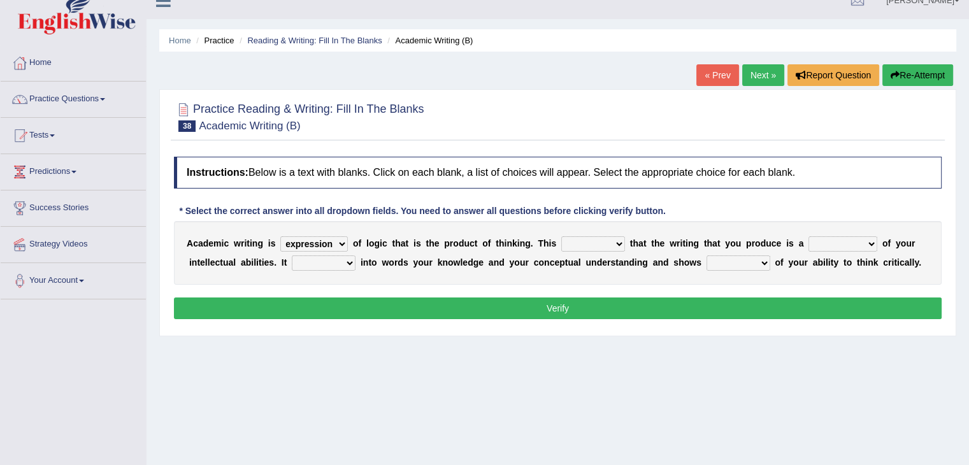
select select "means"
click at [561, 236] on select "means questions stipulates answers" at bounding box center [593, 243] width 64 height 15
click at [328, 240] on select "expectation entitlement expression exchange" at bounding box center [314, 243] width 68 height 15
click at [599, 241] on select "means questions stipulates answers" at bounding box center [593, 243] width 64 height 15
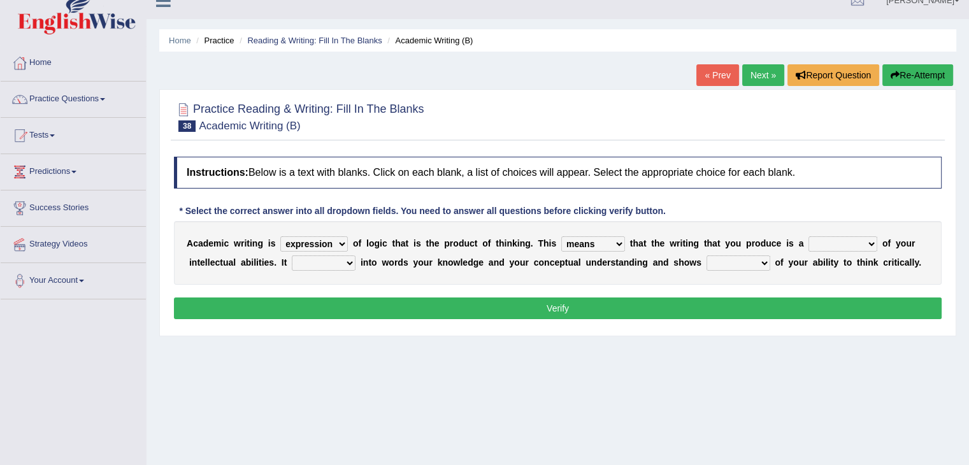
click at [599, 241] on select "means questions stipulates answers" at bounding box center [593, 243] width 64 height 15
click at [842, 243] on select "redundancy mission credit reflection" at bounding box center [842, 243] width 69 height 15
select select "reflection"
click at [808, 236] on select "redundancy mission credit reflection" at bounding box center [842, 243] width 69 height 15
click at [327, 260] on select "enriches shows allows puts" at bounding box center [324, 262] width 64 height 15
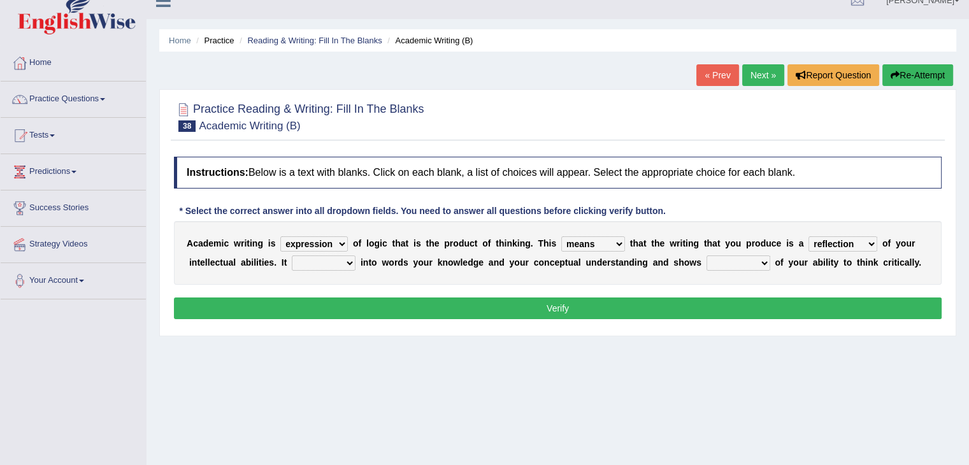
click at [326, 260] on select "enriches shows allows puts" at bounding box center [324, 262] width 64 height 15
click at [327, 259] on select "enriches shows allows puts" at bounding box center [324, 262] width 64 height 15
select select "enriches"
click at [292, 255] on select "enriches shows allows puts" at bounding box center [324, 262] width 64 height 15
click at [338, 261] on select "enriches shows allows puts" at bounding box center [324, 262] width 64 height 15
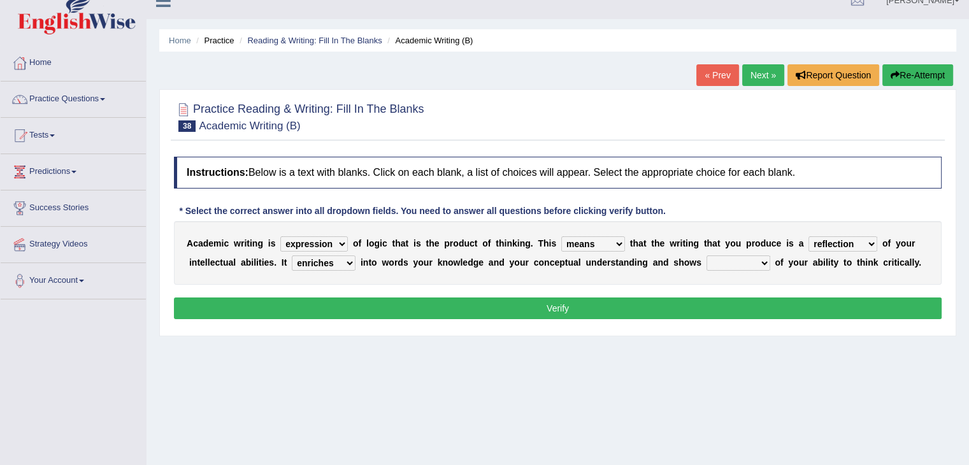
click at [338, 261] on select "enriches shows allows puts" at bounding box center [324, 262] width 64 height 15
click at [729, 257] on select "hassle excuse capacity evidence" at bounding box center [738, 262] width 64 height 15
select select "capacity"
click at [706, 255] on select "hassle excuse capacity evidence" at bounding box center [738, 262] width 64 height 15
click at [550, 308] on button "Verify" at bounding box center [557, 308] width 767 height 22
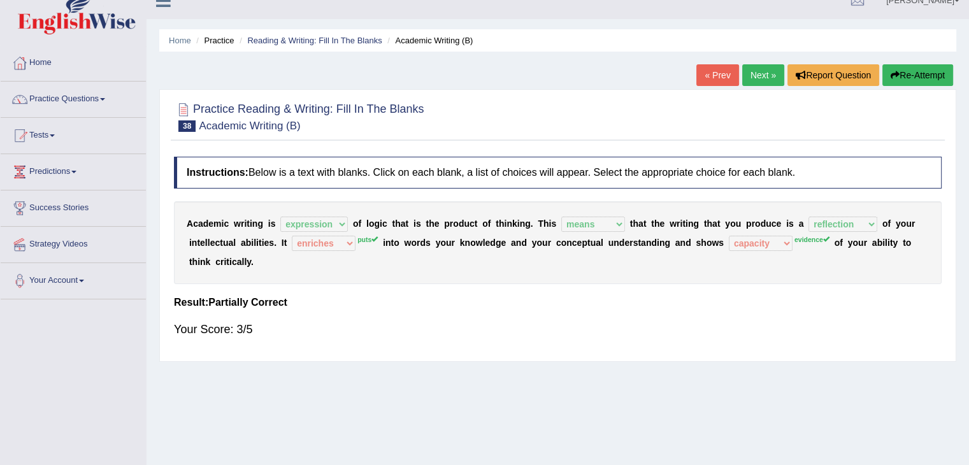
click at [762, 69] on link "Next »" at bounding box center [763, 75] width 42 height 22
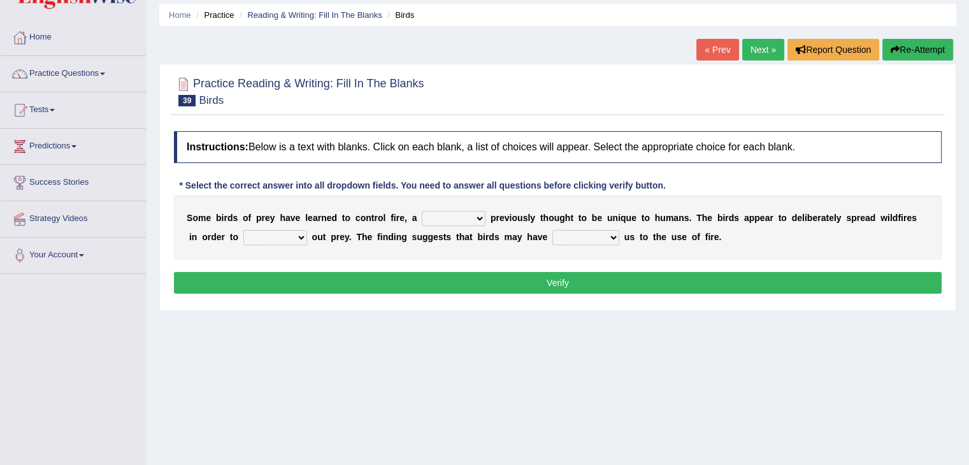
scroll to position [43, 0]
click at [456, 220] on select "question profile tale skill" at bounding box center [454, 218] width 64 height 15
select select "skill"
click at [422, 211] on select "question profile tale skill" at bounding box center [454, 218] width 64 height 15
click at [272, 240] on select "prevent limit span flush" at bounding box center [275, 237] width 64 height 15
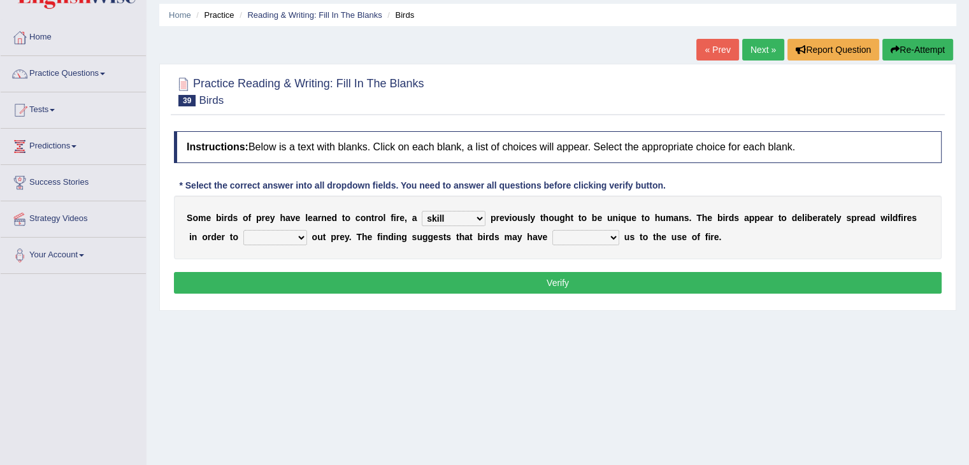
select select "prevent"
click at [243, 230] on select "prevent limit span flush" at bounding box center [275, 237] width 64 height 15
click at [579, 238] on select "prophesied beaten transmitted forced" at bounding box center [585, 237] width 67 height 15
select select "transmitted"
click at [552, 230] on select "prophesied beaten transmitted forced" at bounding box center [585, 237] width 67 height 15
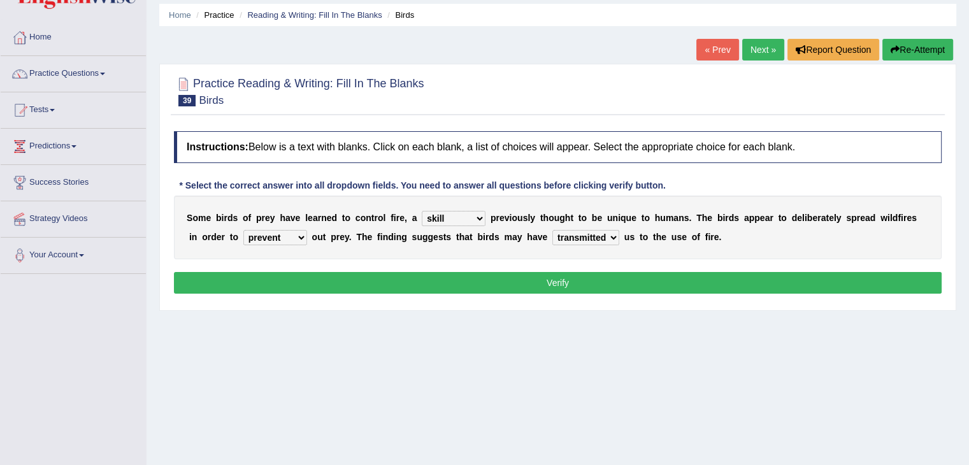
click at [525, 272] on button "Verify" at bounding box center [557, 283] width 767 height 22
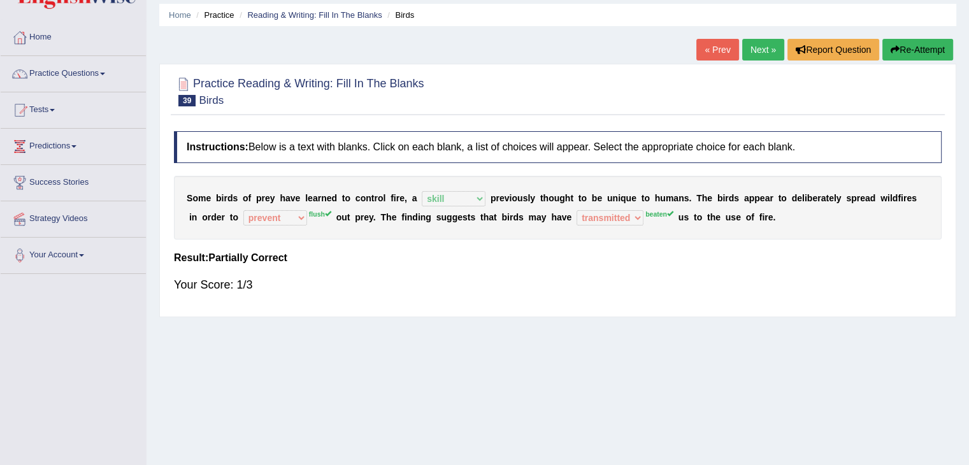
click at [757, 56] on link "Next »" at bounding box center [763, 50] width 42 height 22
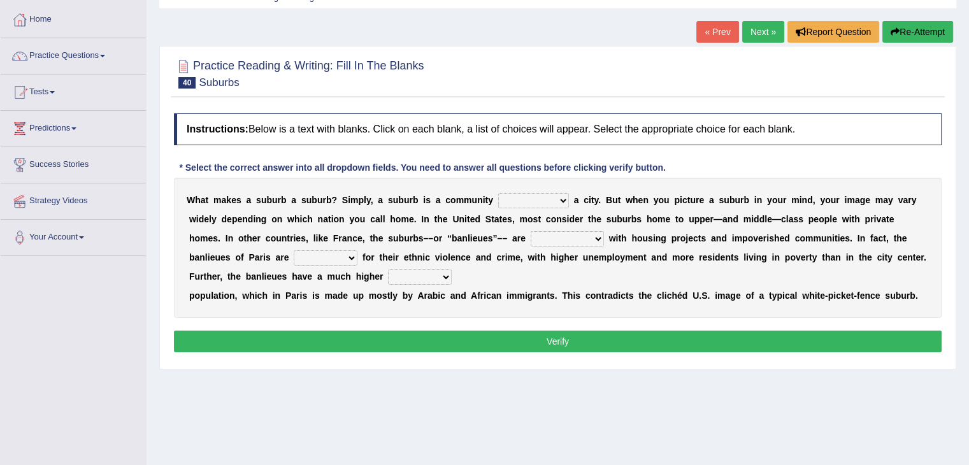
click at [524, 200] on select "lying locating situating surrounding" at bounding box center [533, 200] width 71 height 15
